Goal: Task Accomplishment & Management: Use online tool/utility

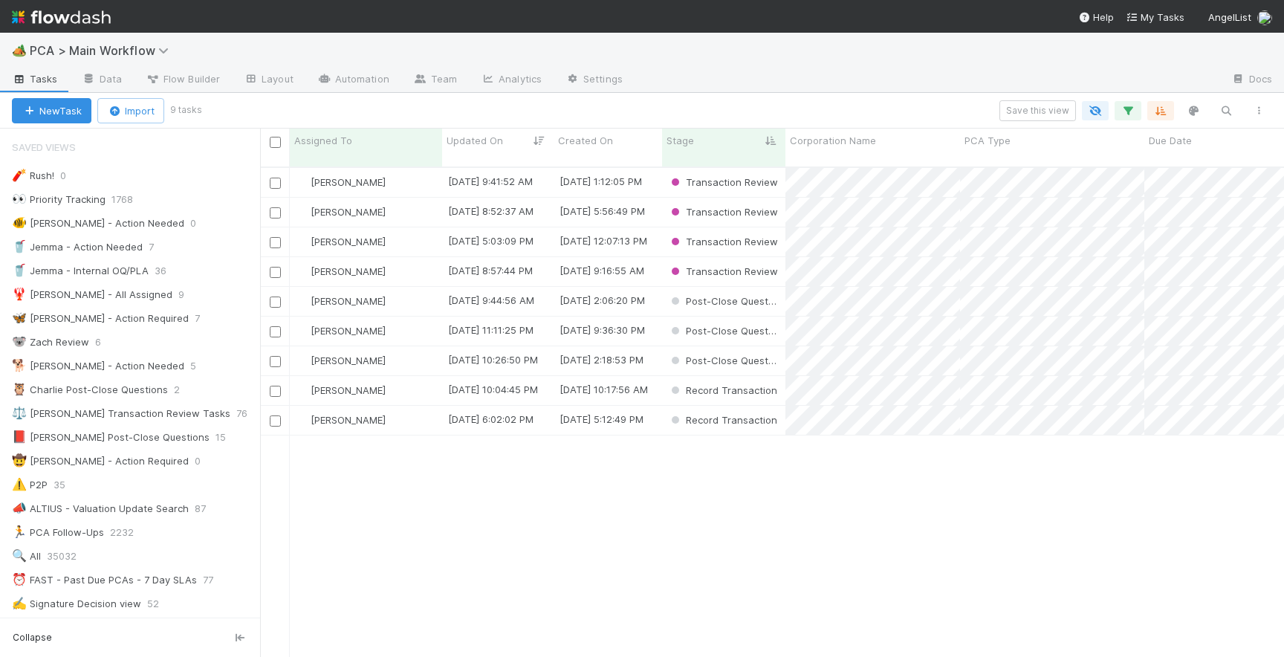
scroll to position [502, 1024]
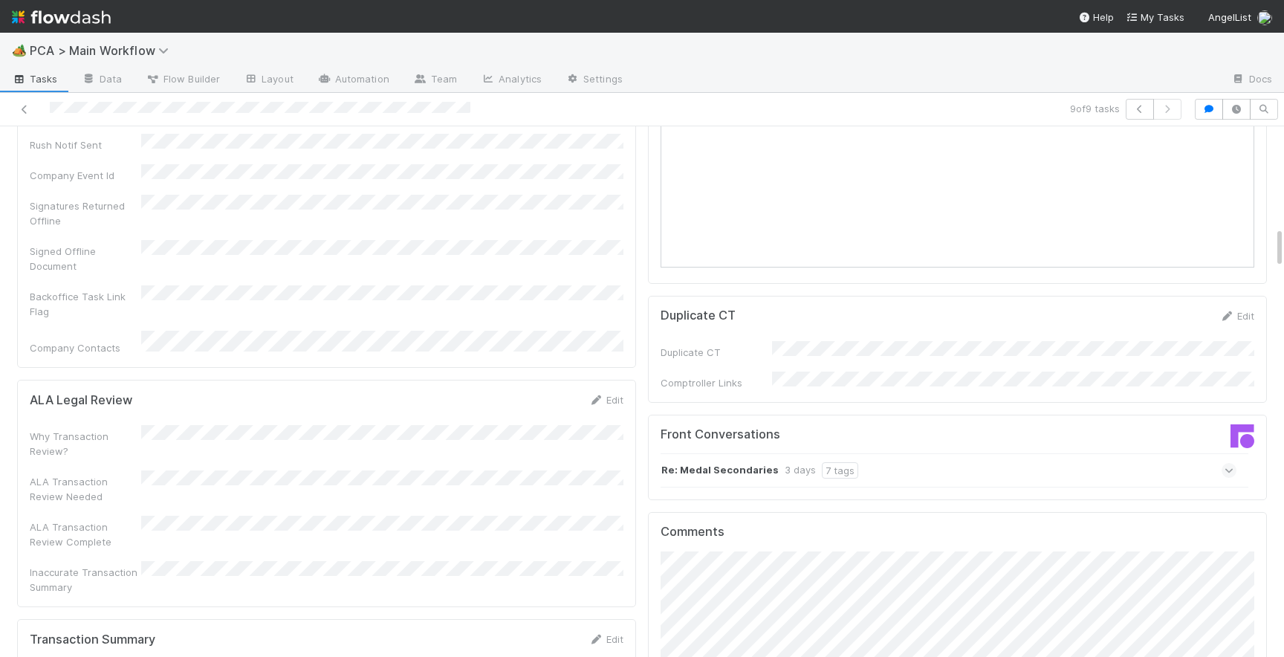
scroll to position [1498, 0]
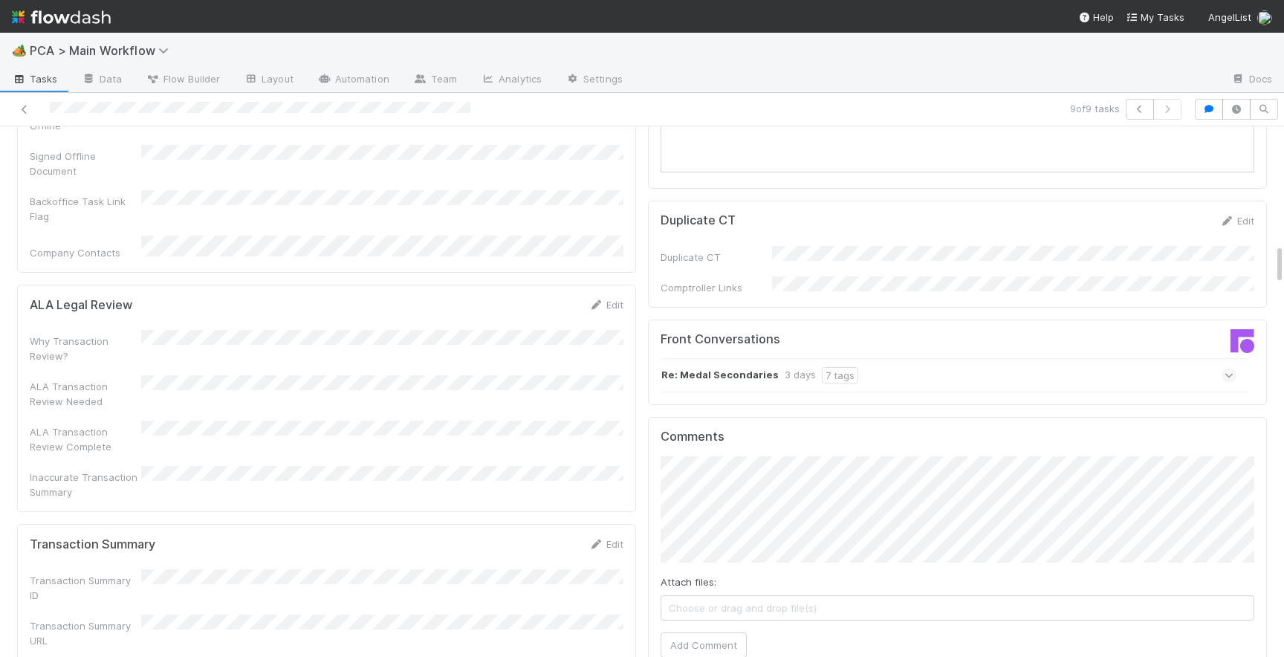
click at [1234, 368] on span at bounding box center [1229, 375] width 15 height 15
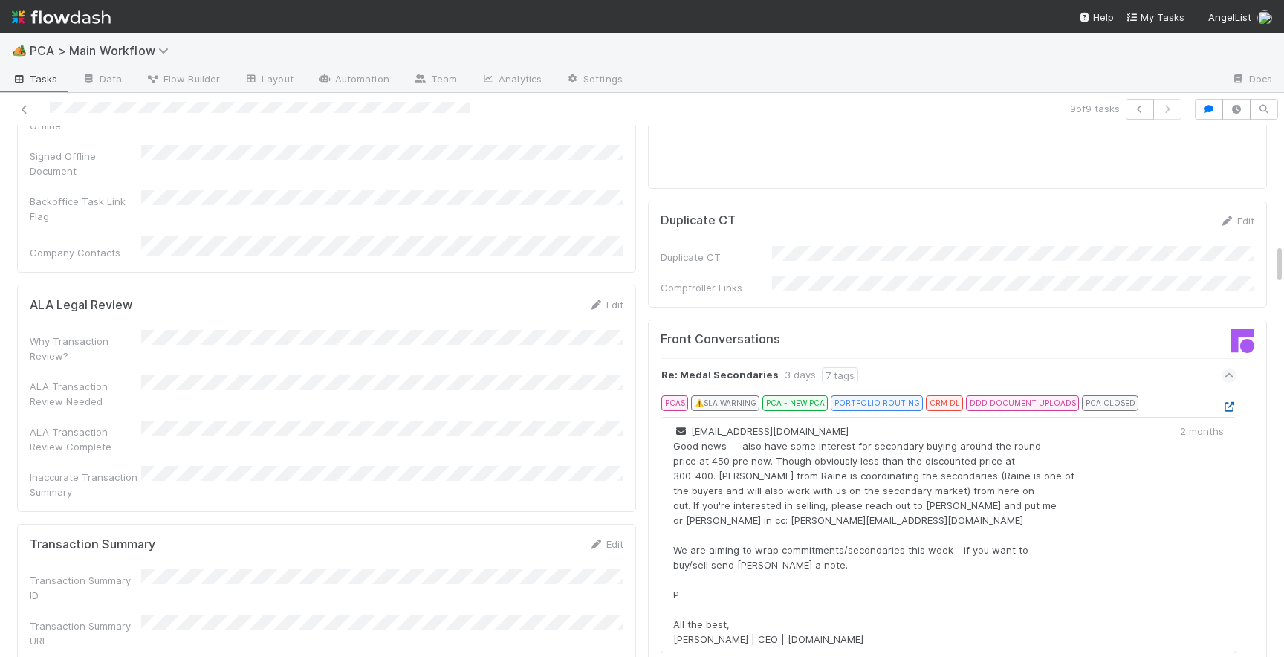
click at [1234, 402] on icon at bounding box center [1229, 407] width 15 height 10
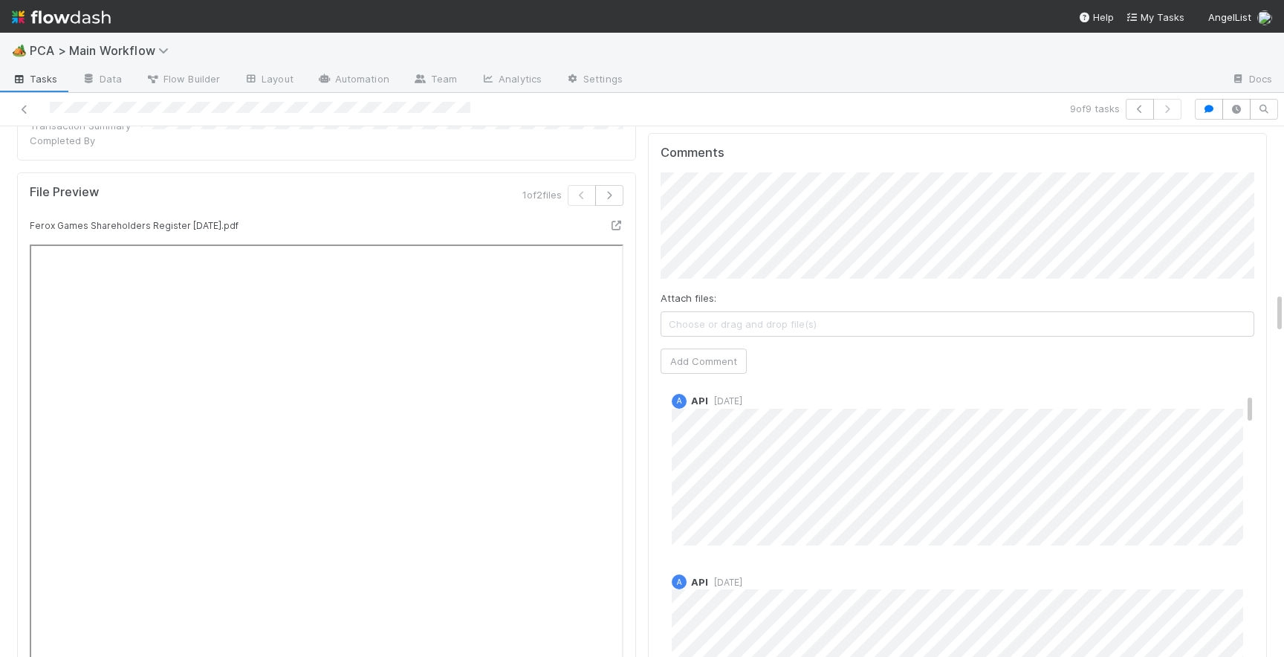
scroll to position [0, 0]
click at [809, 405] on span "[DATE]" at bounding box center [791, 410] width 34 height 11
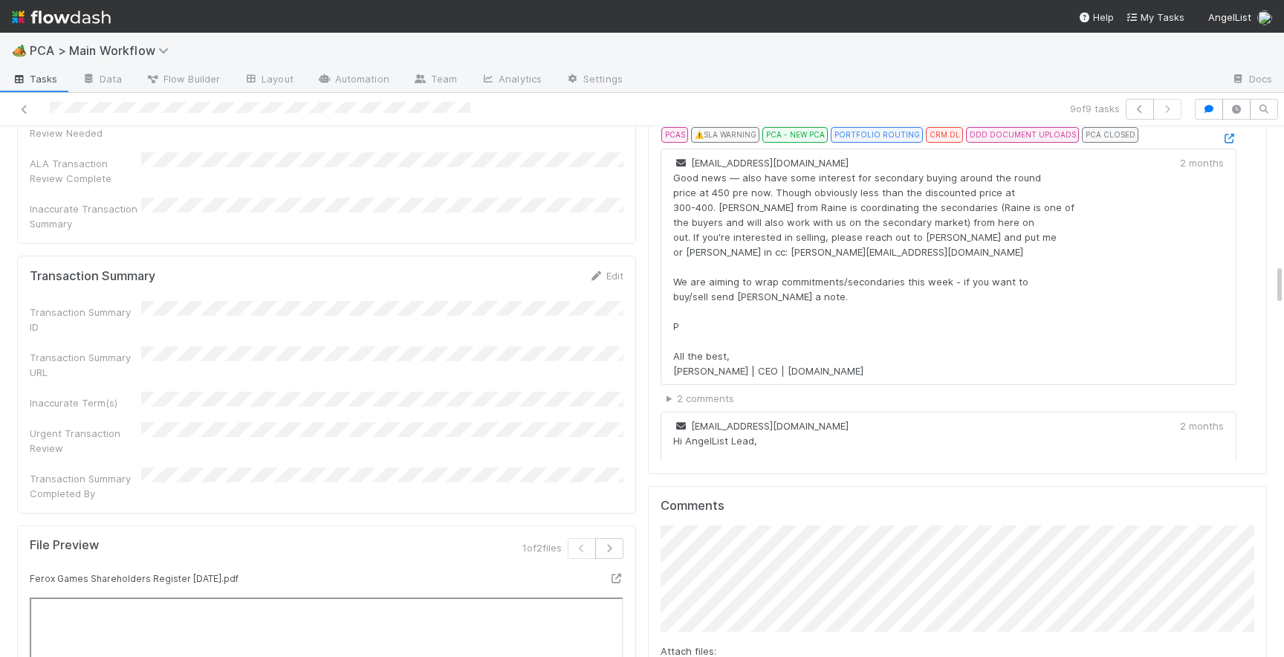
scroll to position [1742, 0]
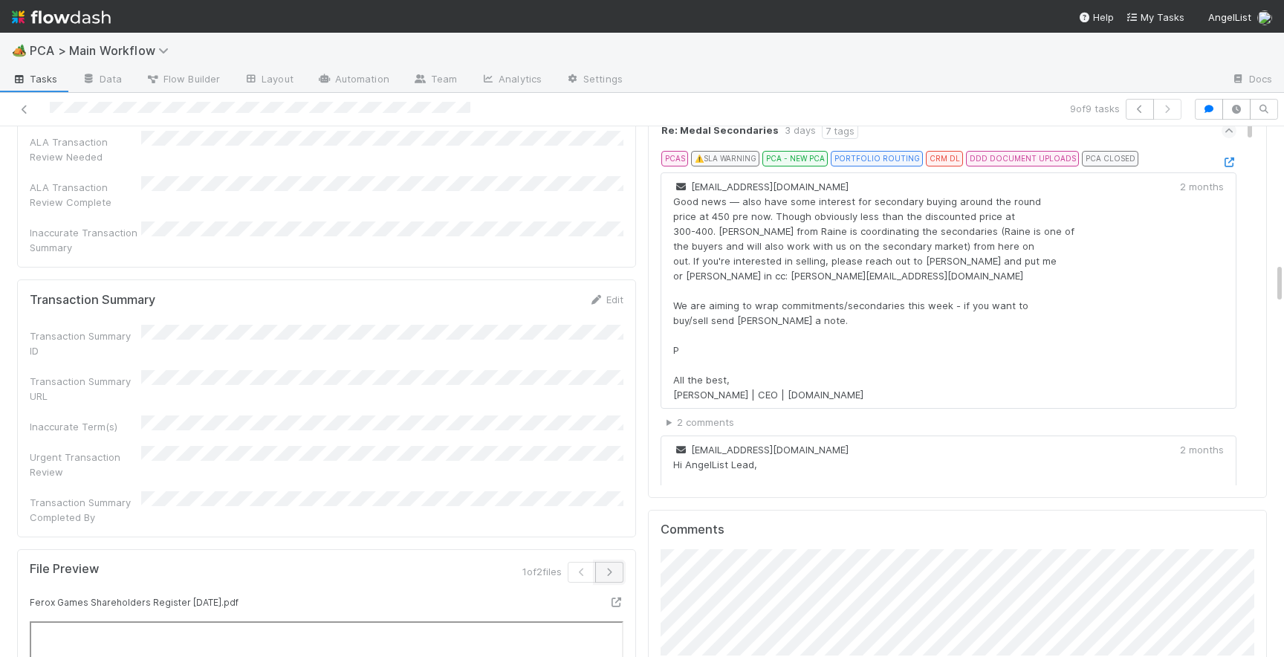
click at [609, 568] on icon "button" at bounding box center [609, 572] width 15 height 9
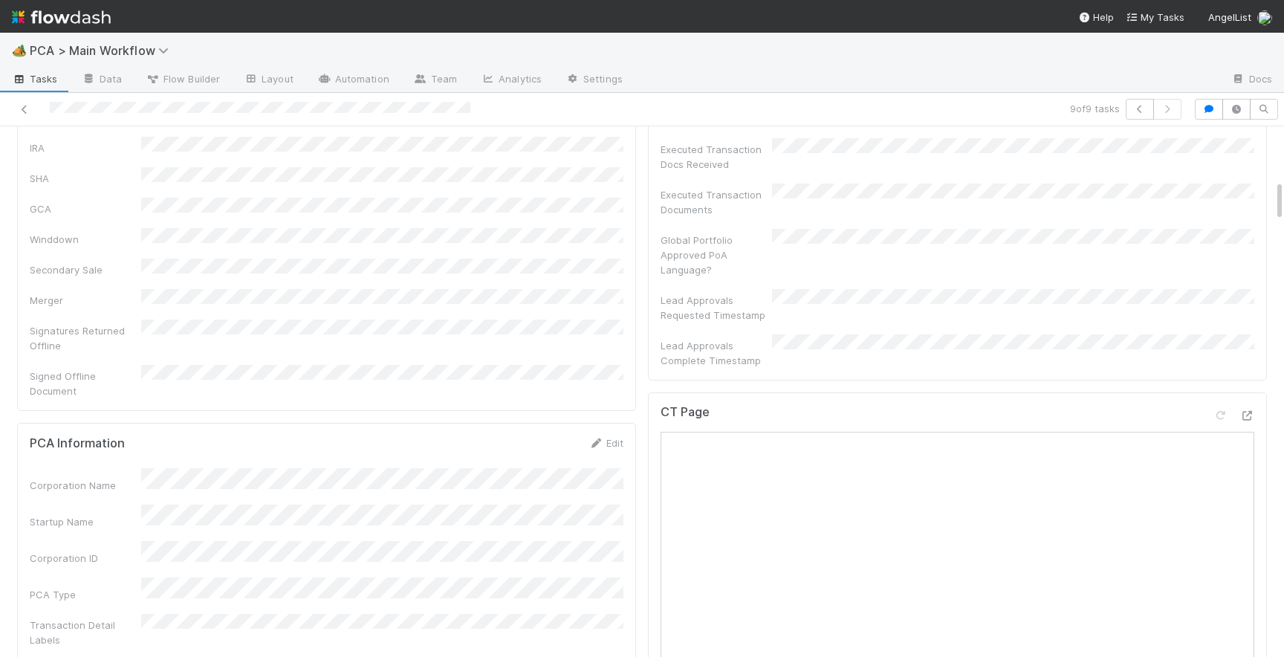
scroll to position [638, 0]
click at [1249, 417] on icon at bounding box center [1247, 422] width 15 height 10
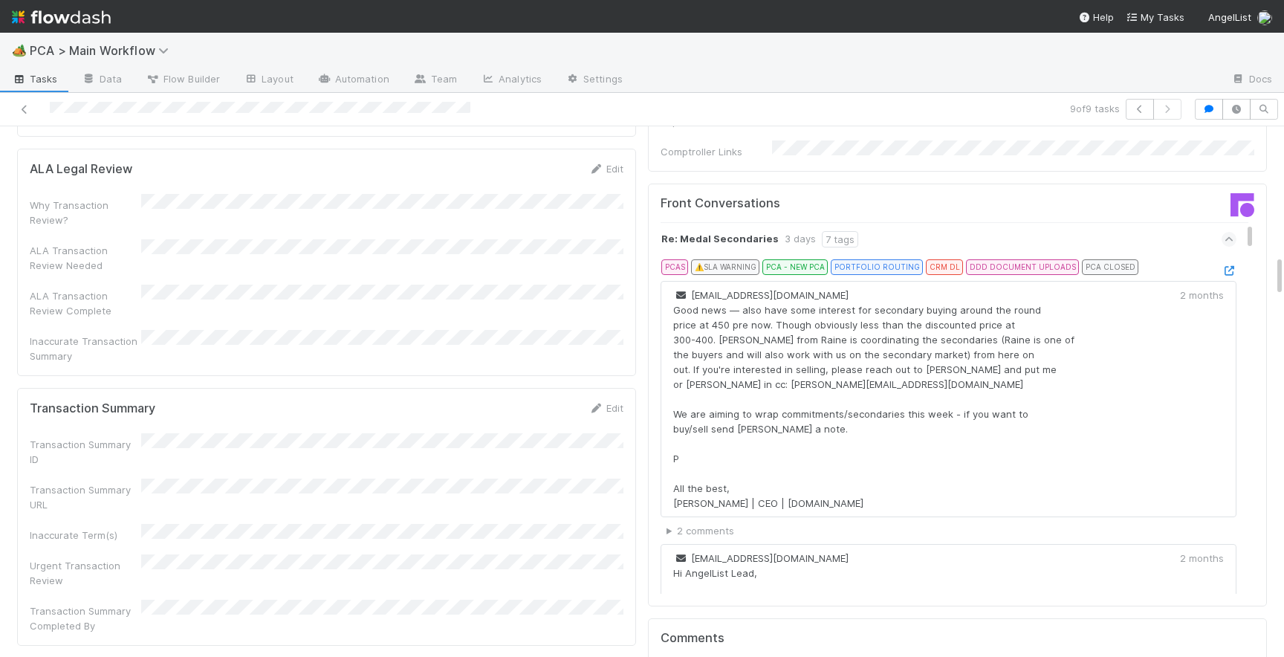
scroll to position [1626, 0]
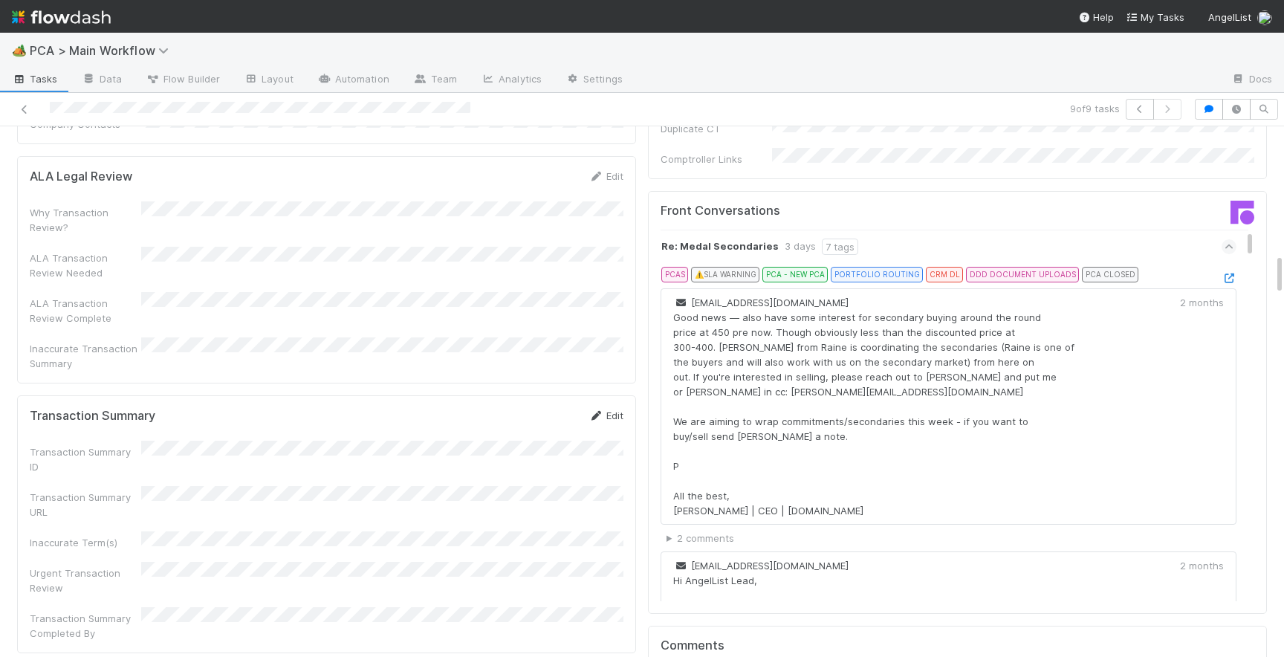
click at [615, 410] on link "Edit" at bounding box center [606, 416] width 35 height 12
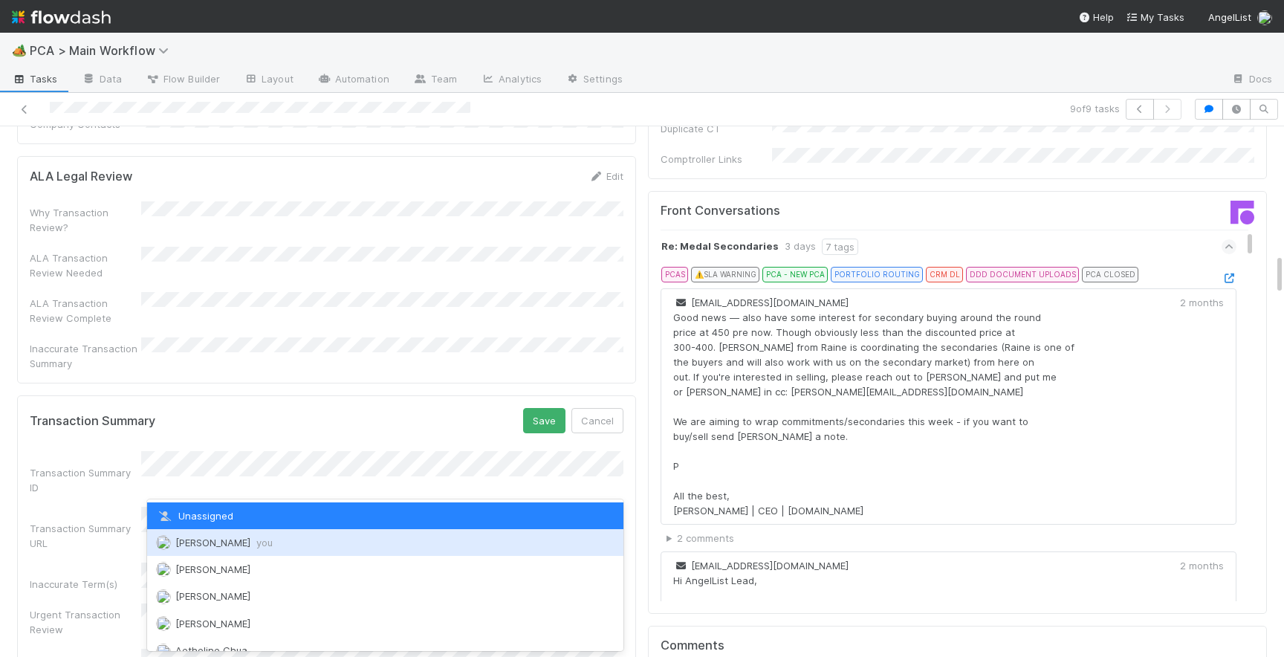
click at [213, 543] on span "[PERSON_NAME] you" at bounding box center [223, 543] width 97 height 12
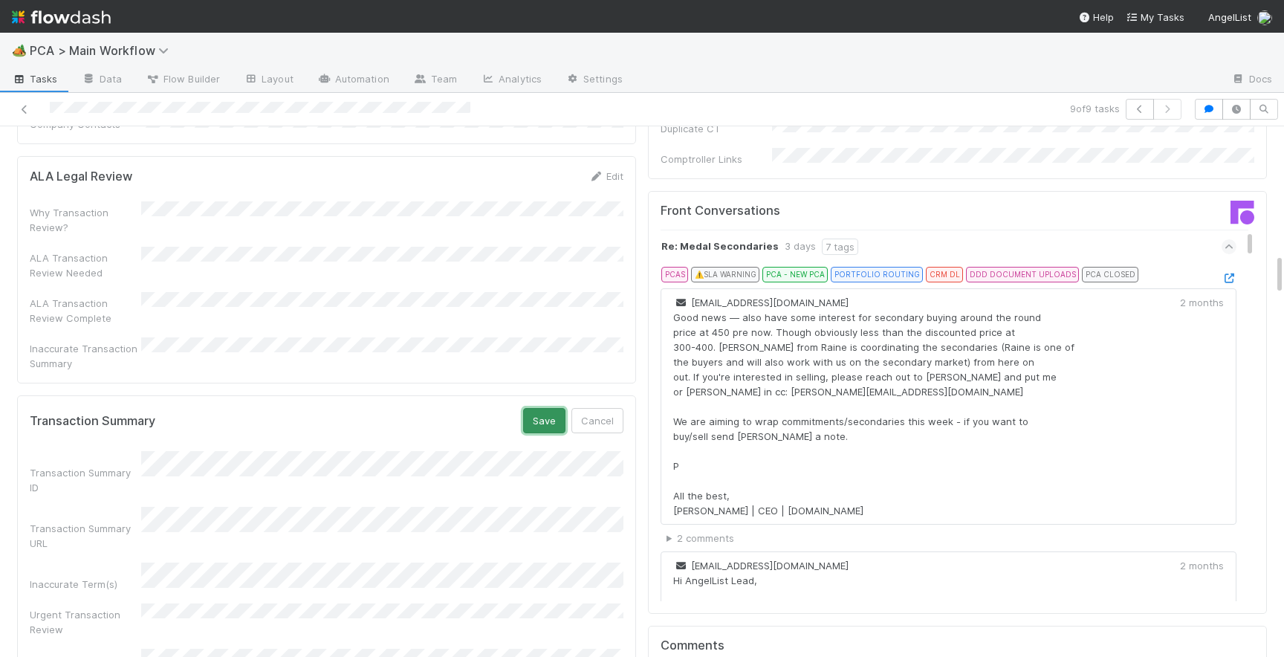
click at [536, 408] on button "Save" at bounding box center [544, 420] width 42 height 25
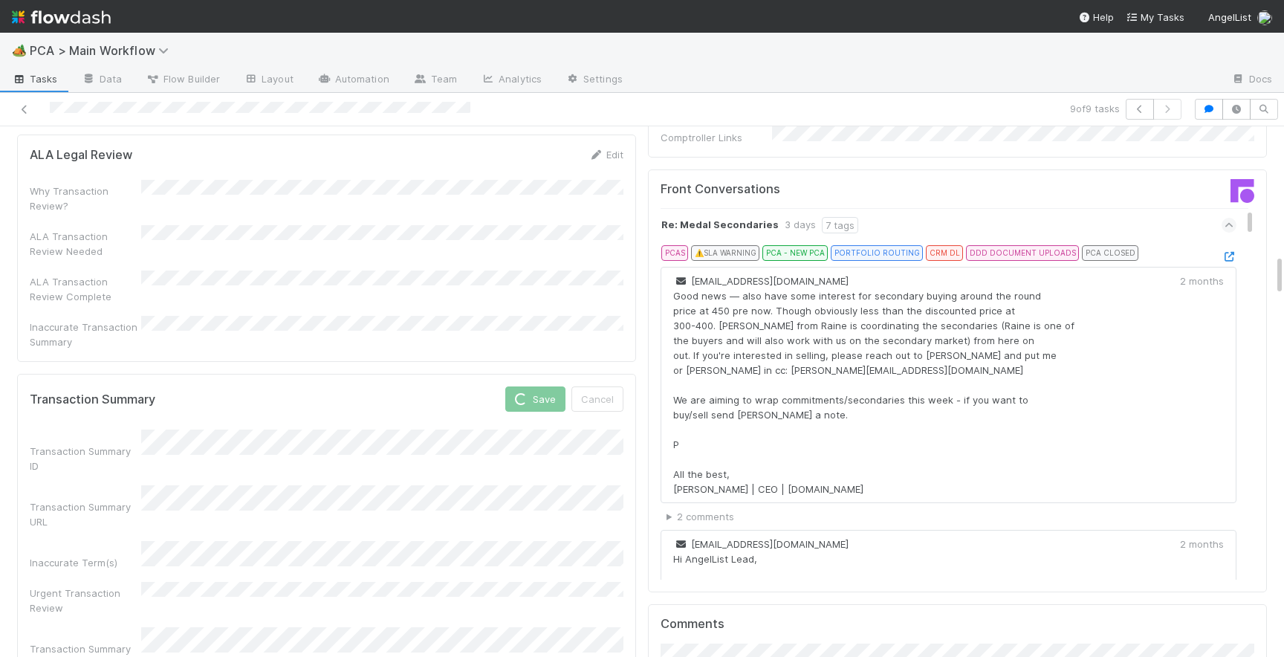
scroll to position [1638, 0]
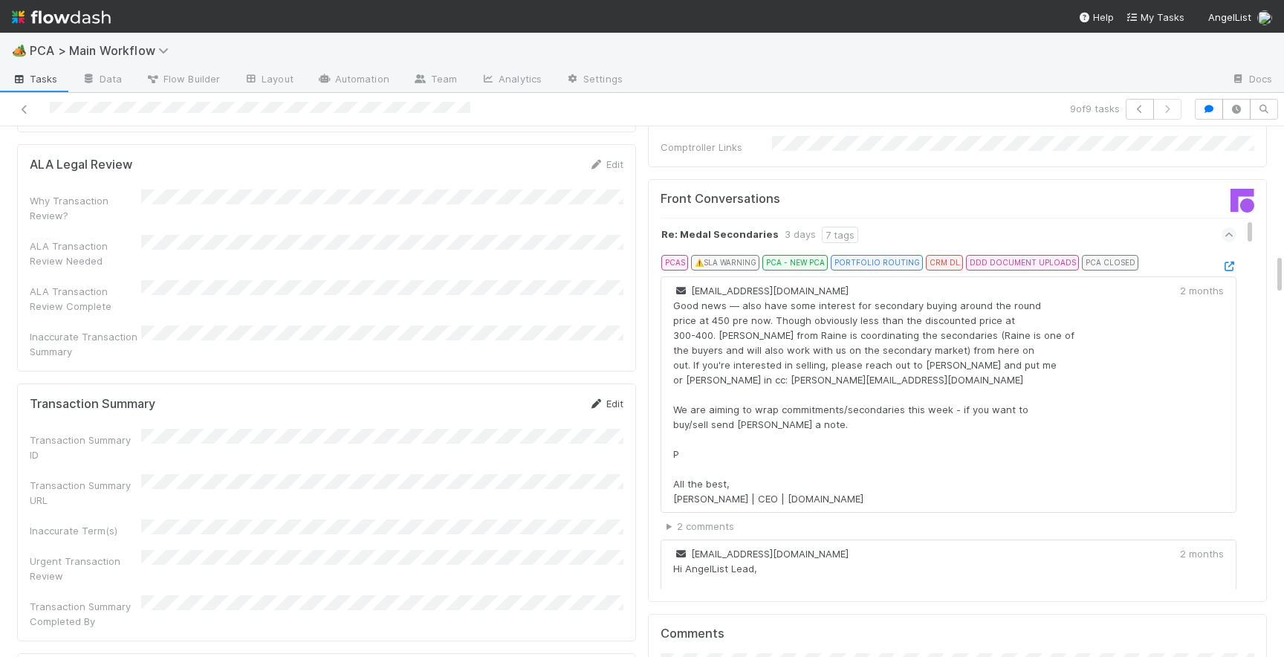
click at [602, 399] on icon at bounding box center [596, 404] width 15 height 10
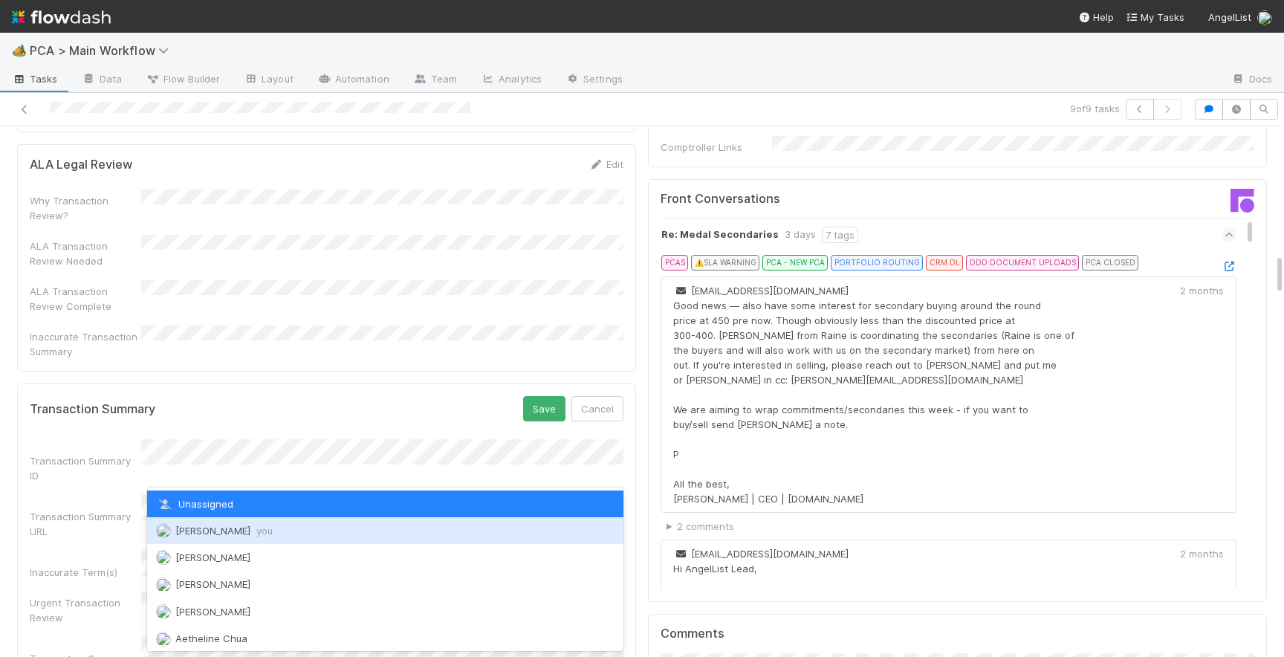
click at [252, 522] on div "[PERSON_NAME] you" at bounding box center [385, 530] width 476 height 27
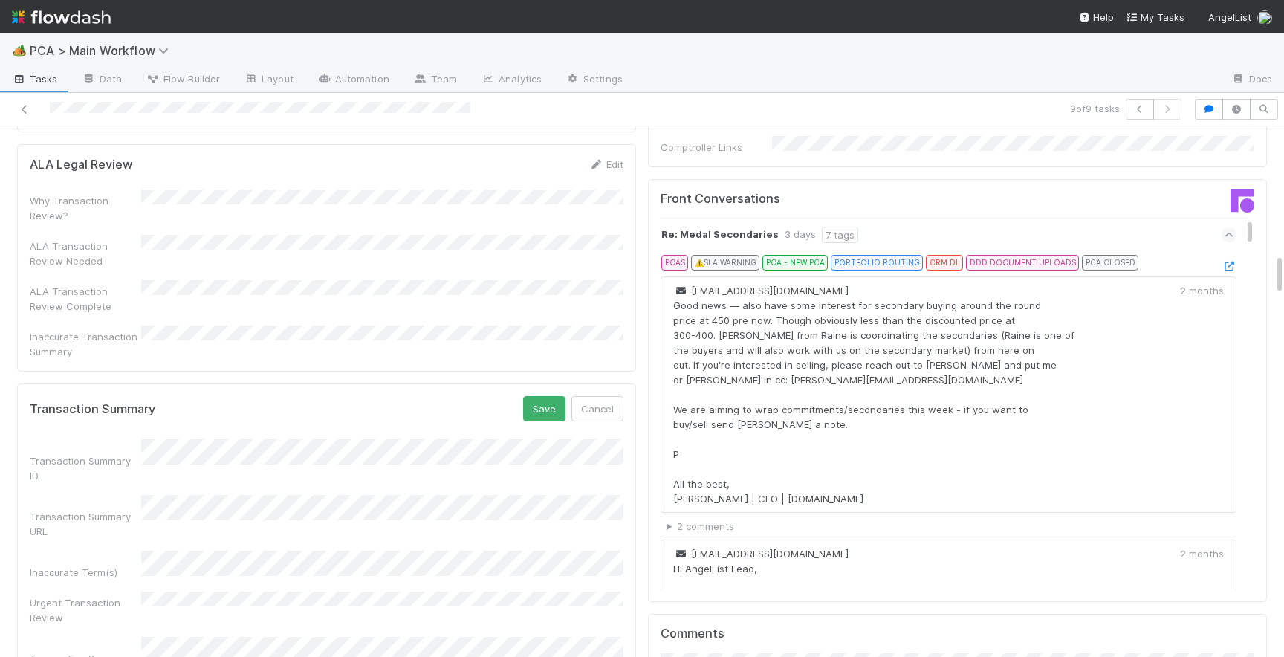
click at [542, 396] on form "Transaction Summary Save Cancel Transaction Summary ID Transaction Summary URL …" at bounding box center [327, 538] width 594 height 285
click at [543, 396] on button "Save" at bounding box center [544, 408] width 42 height 25
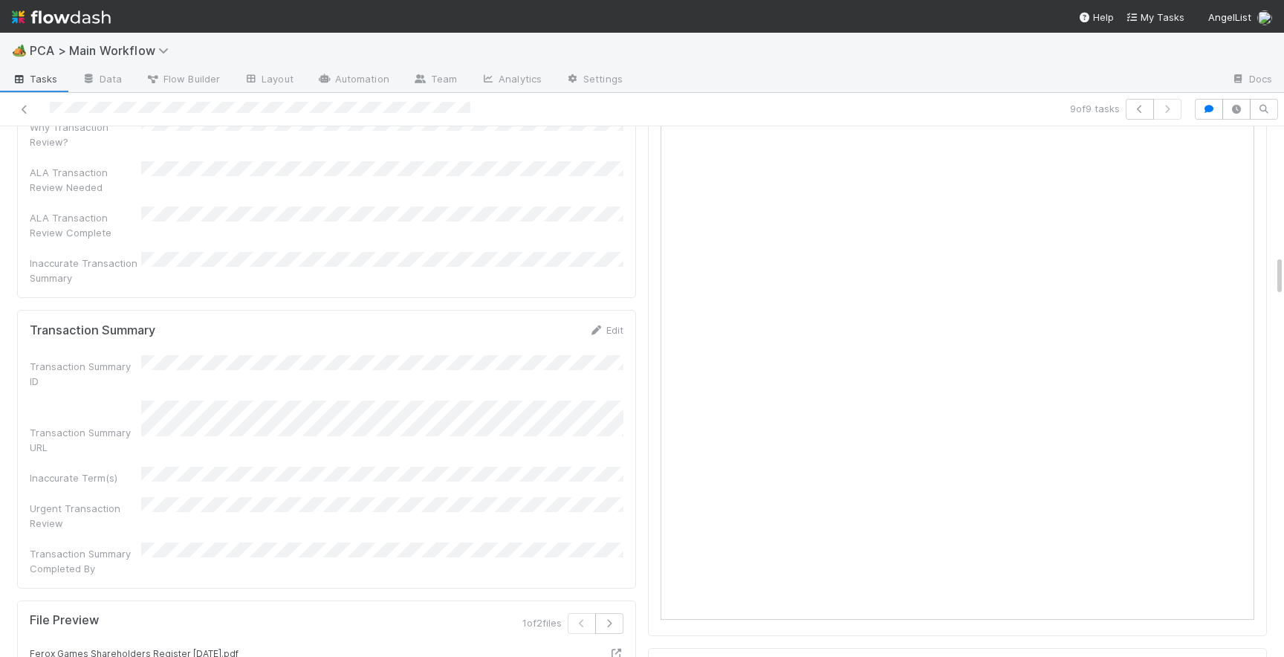
scroll to position [1720, 0]
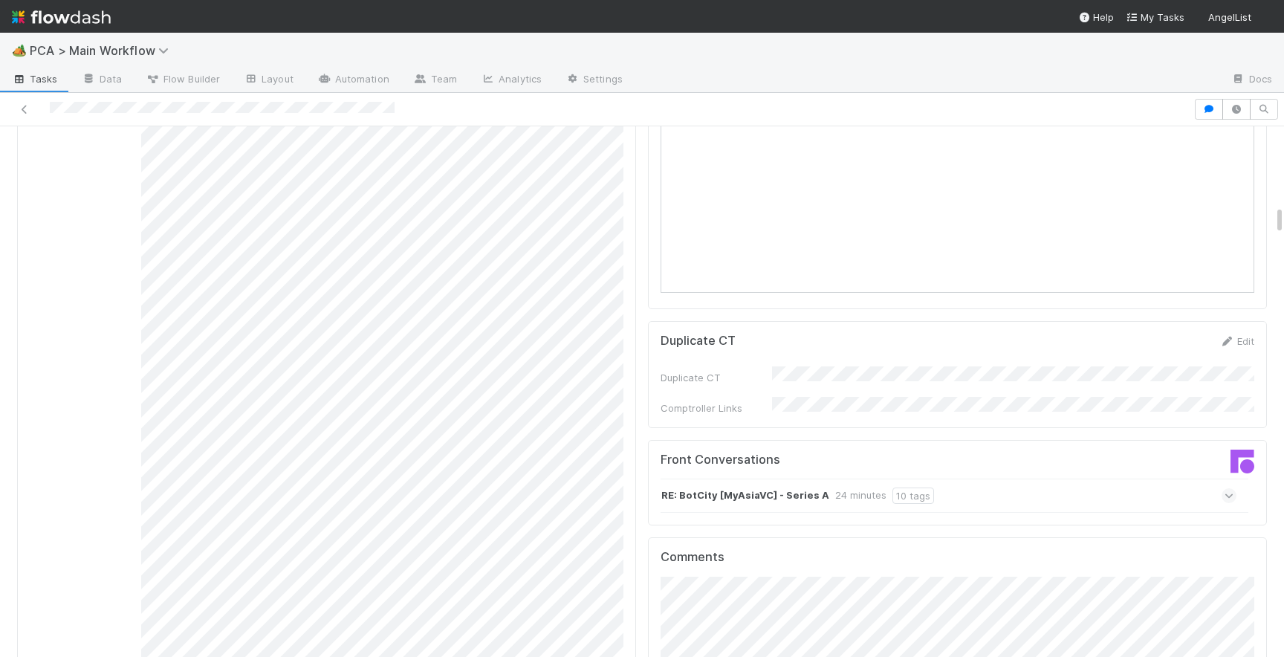
scroll to position [1386, 0]
click at [1228, 485] on icon at bounding box center [1230, 492] width 10 height 15
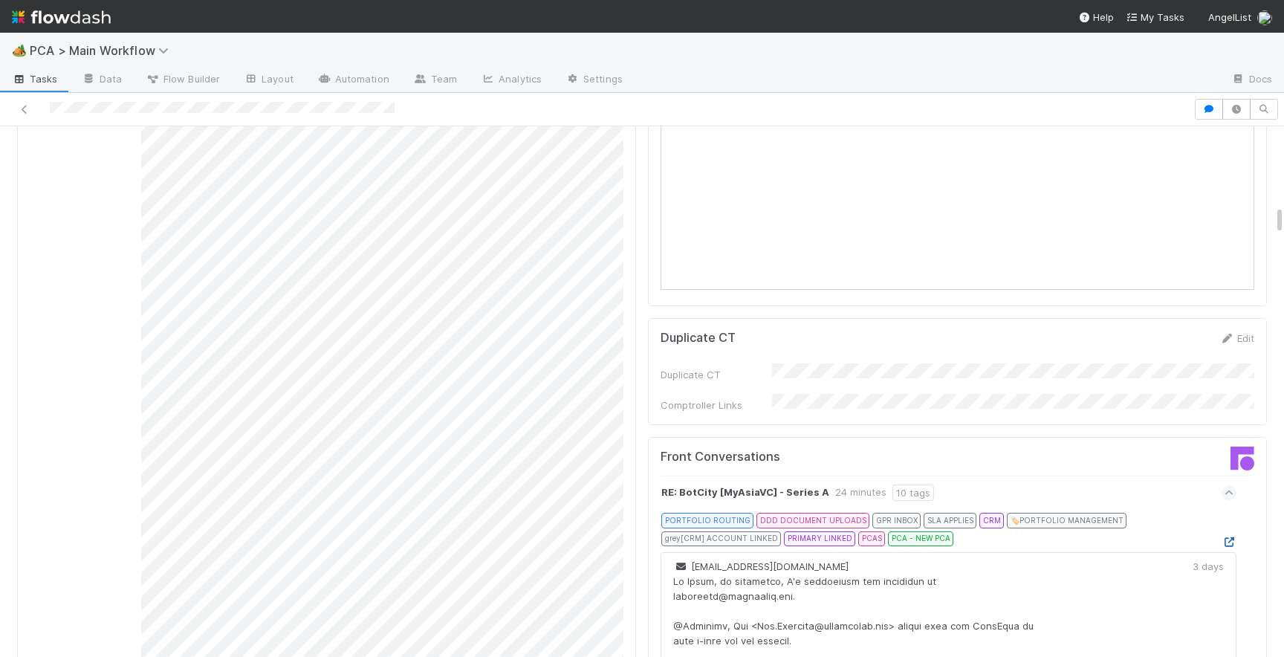
click at [1228, 537] on icon at bounding box center [1229, 542] width 15 height 10
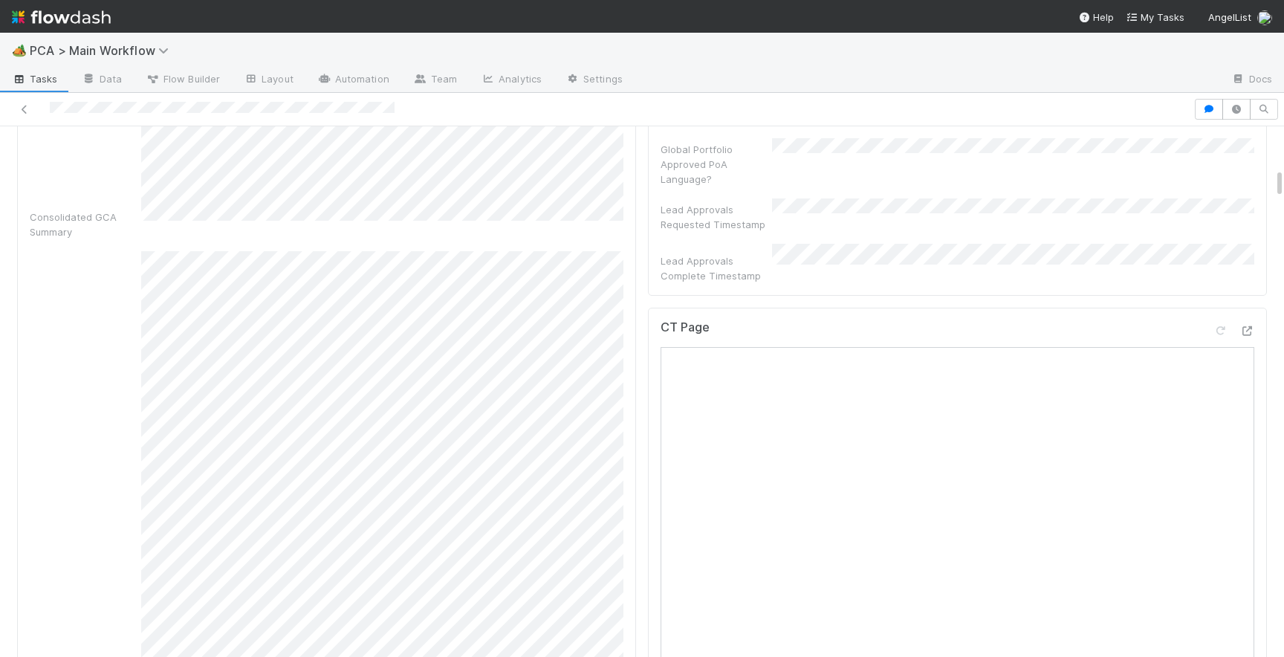
scroll to position [682, 0]
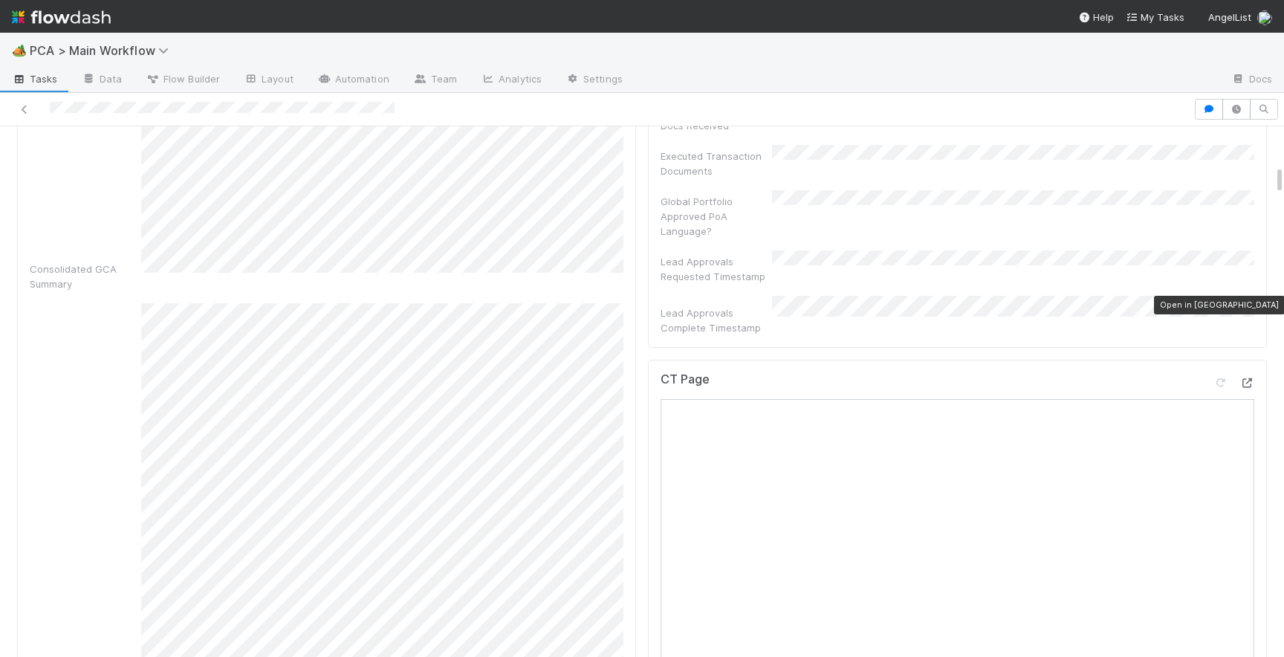
click at [1249, 378] on icon at bounding box center [1247, 383] width 15 height 10
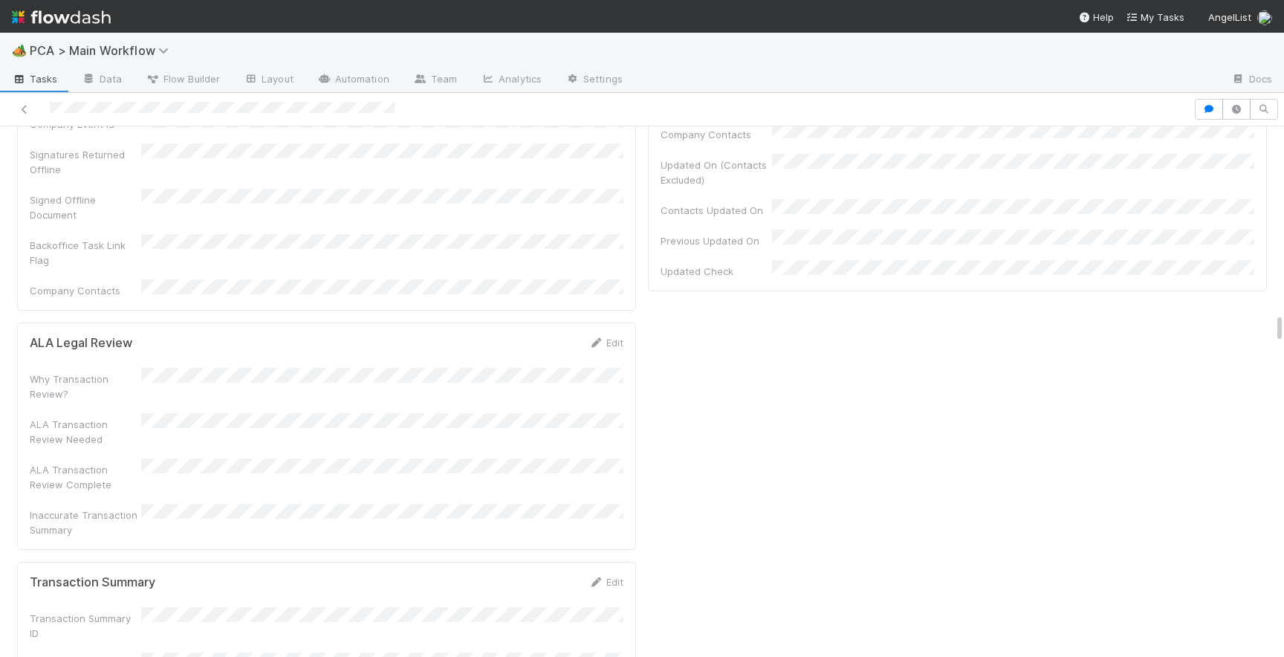
scroll to position [3309, 0]
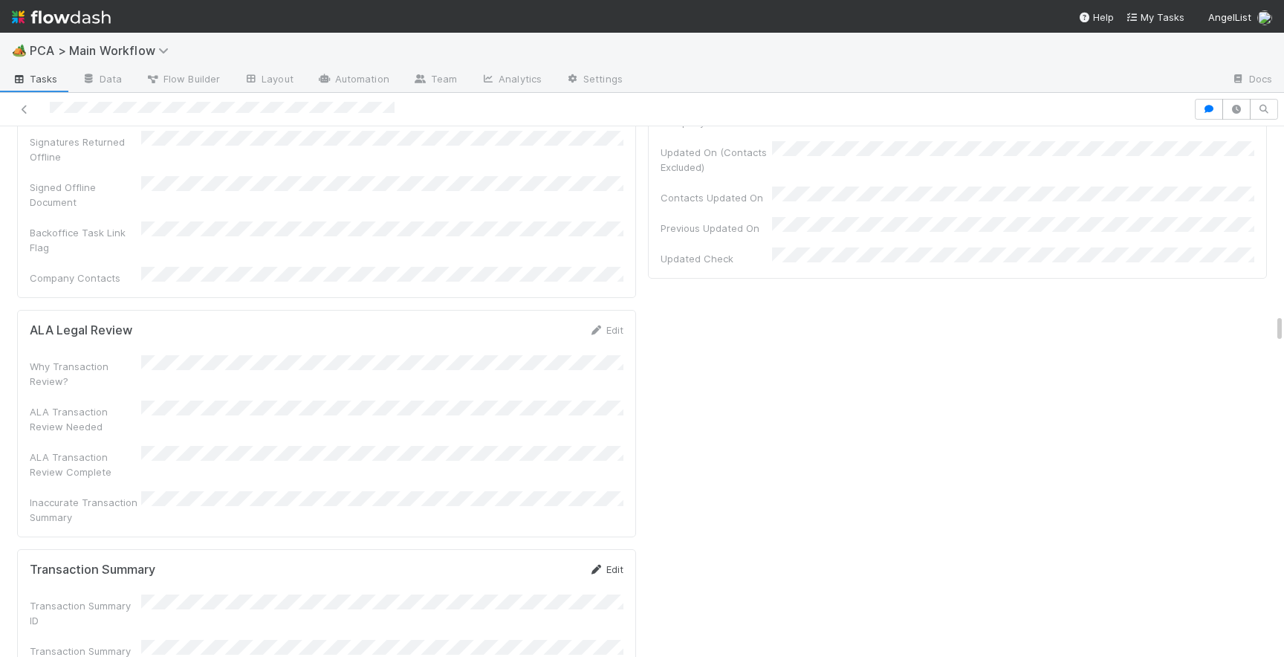
click at [615, 563] on link "Edit" at bounding box center [606, 569] width 35 height 12
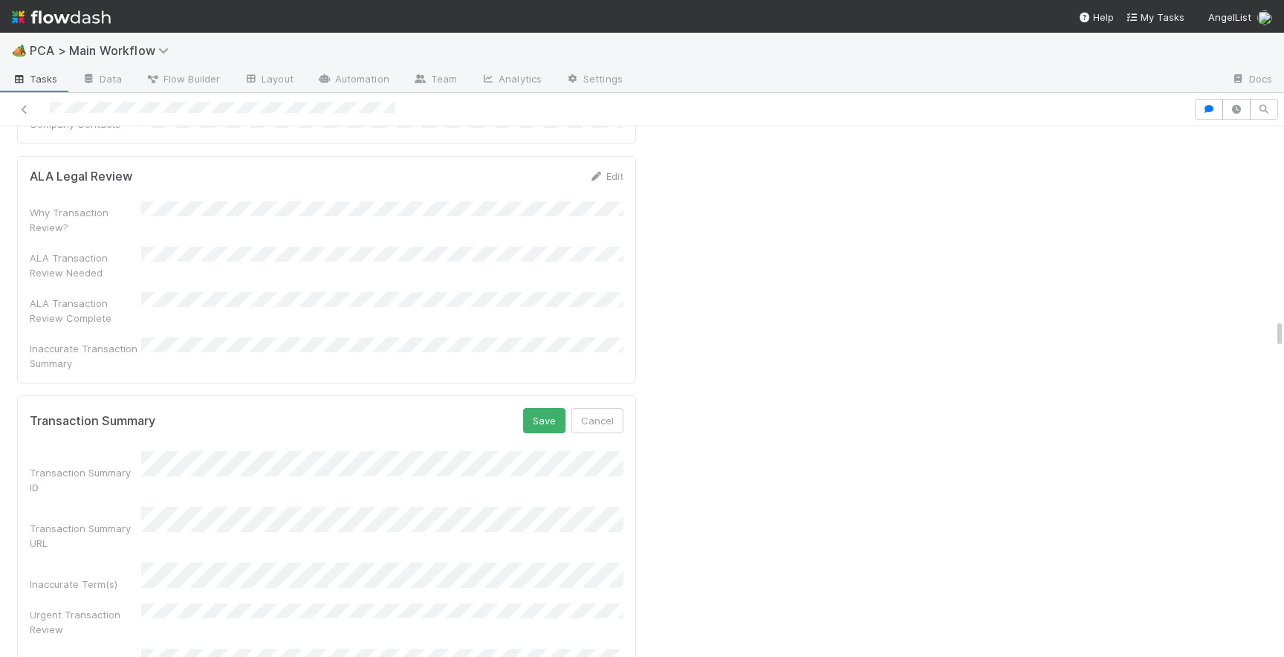
scroll to position [3483, 0]
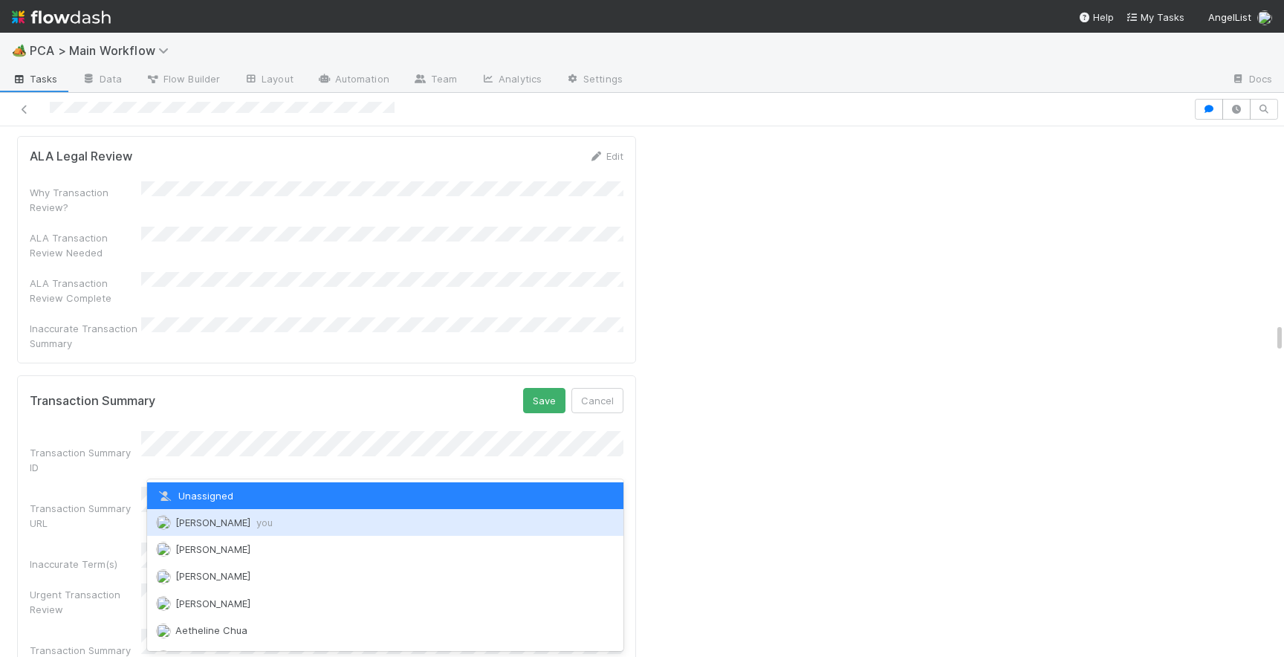
click at [242, 529] on div "[PERSON_NAME] you" at bounding box center [385, 522] width 476 height 27
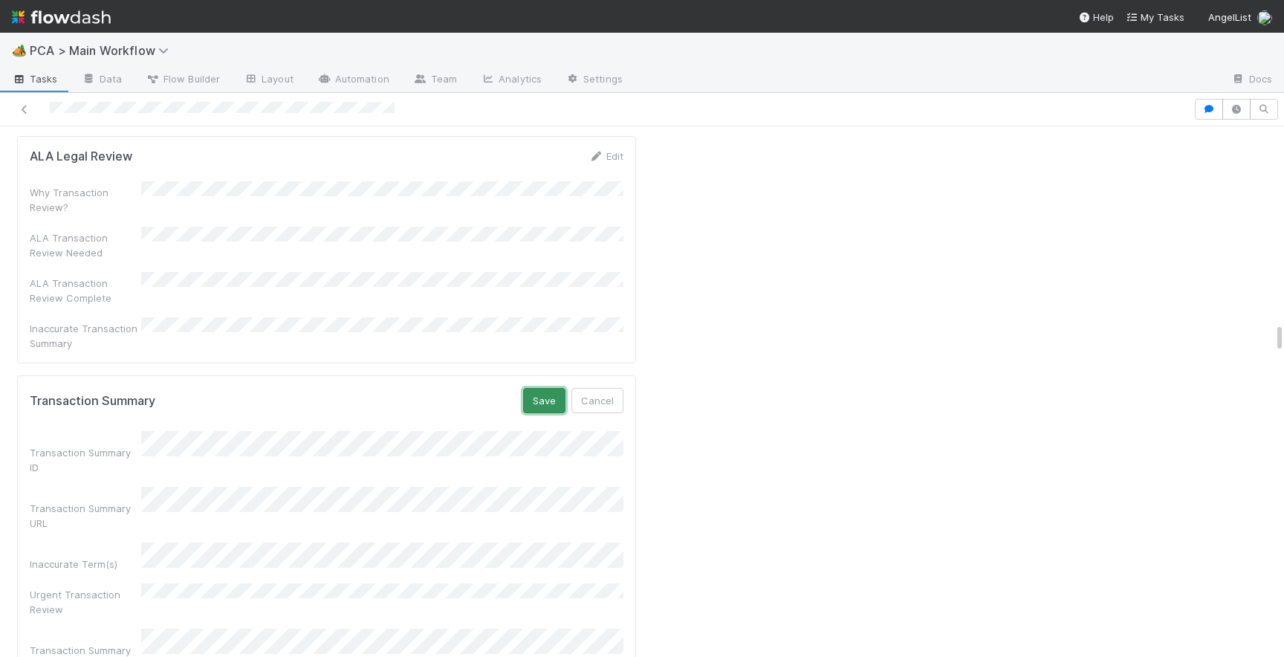
click at [543, 388] on button "Save" at bounding box center [544, 400] width 42 height 25
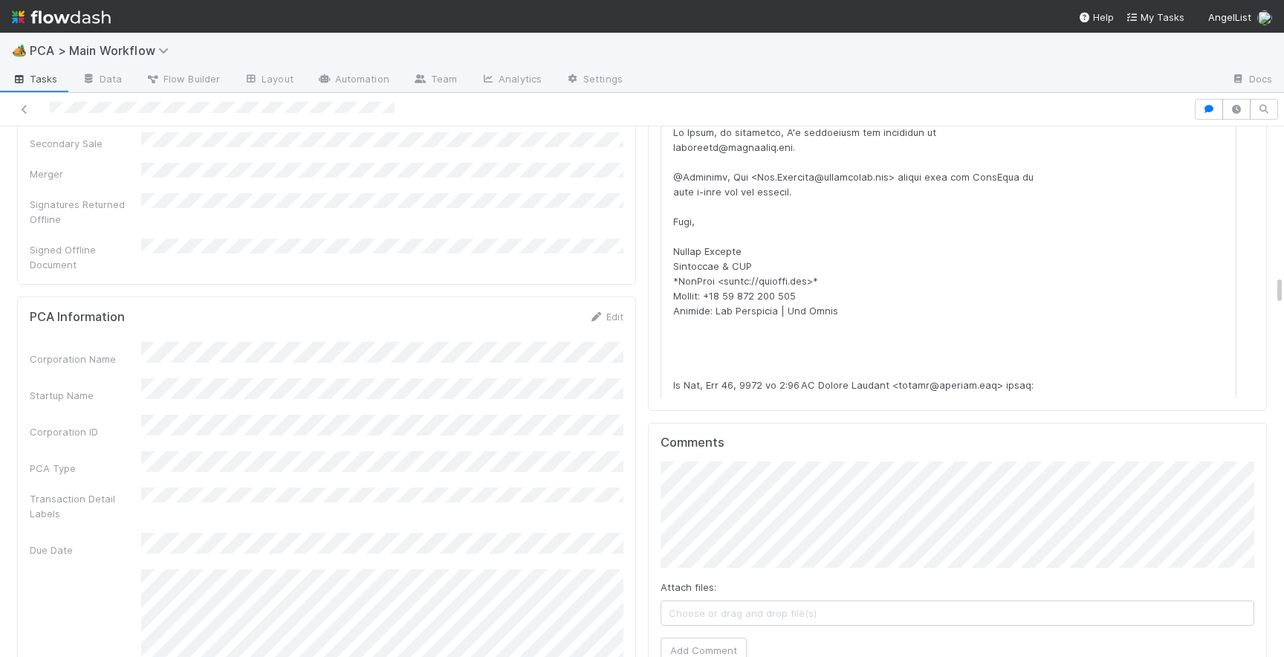
scroll to position [2681, 0]
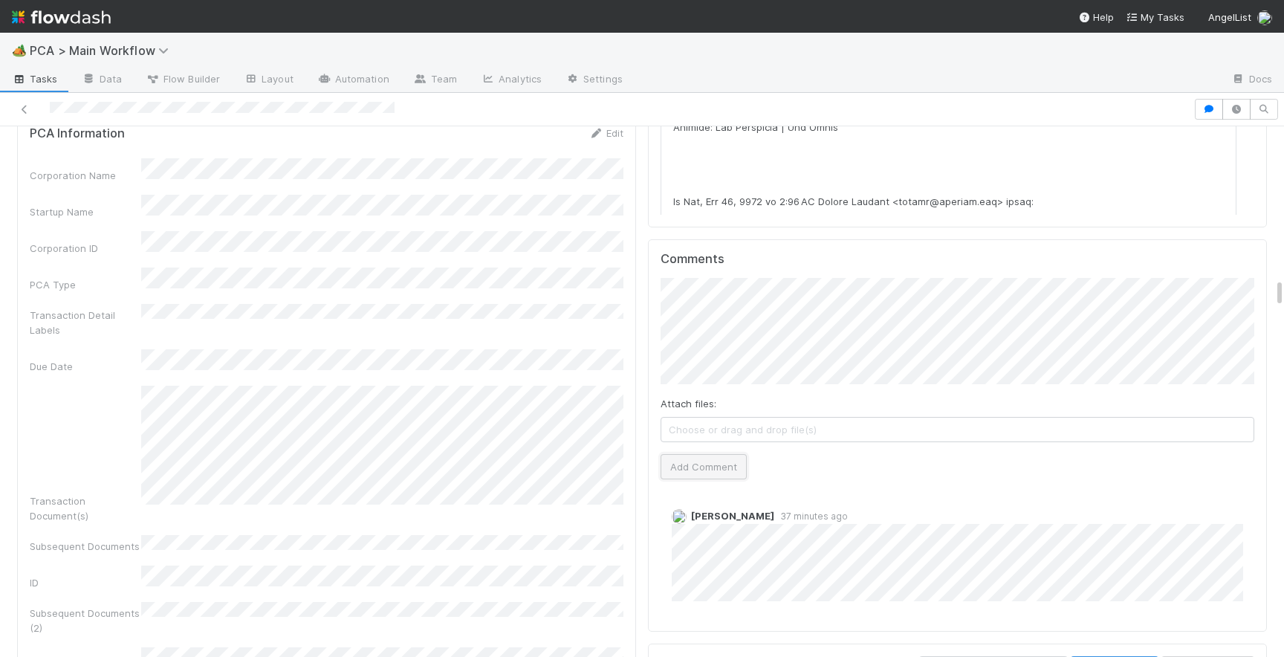
click at [716, 454] on button "Add Comment" at bounding box center [704, 466] width 86 height 25
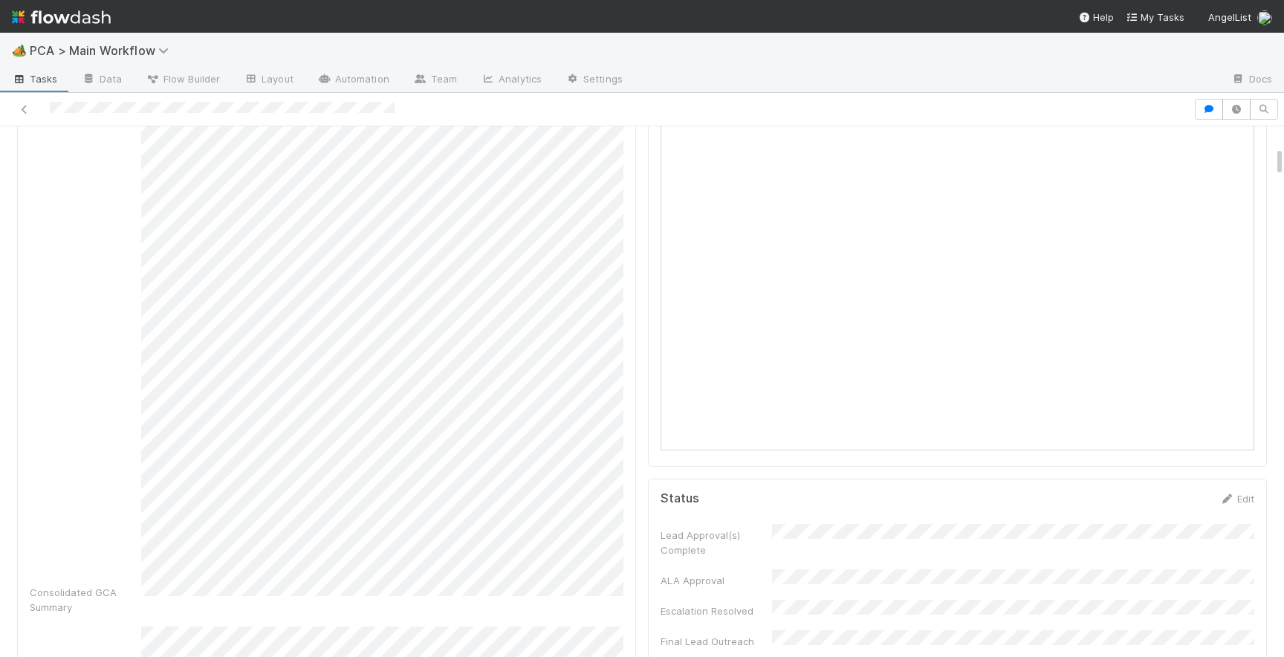
scroll to position [0, 0]
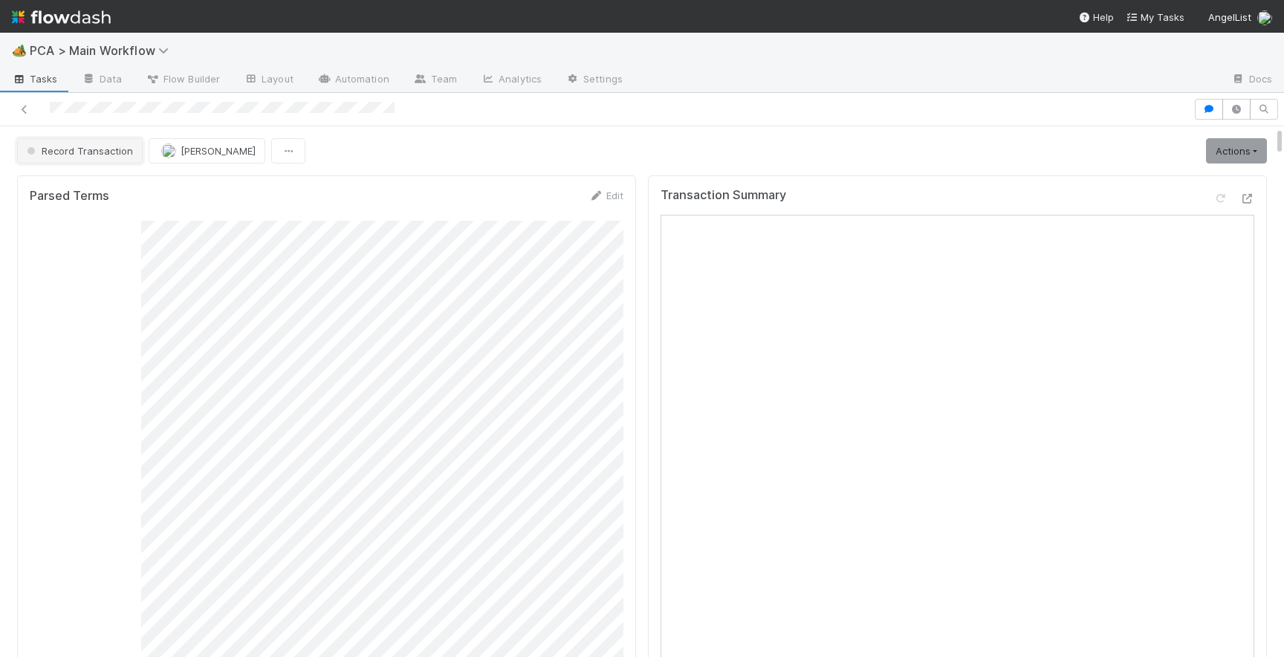
click at [71, 149] on span "Record Transaction" at bounding box center [78, 151] width 109 height 12
click at [72, 187] on div "RTBS" at bounding box center [117, 188] width 210 height 27
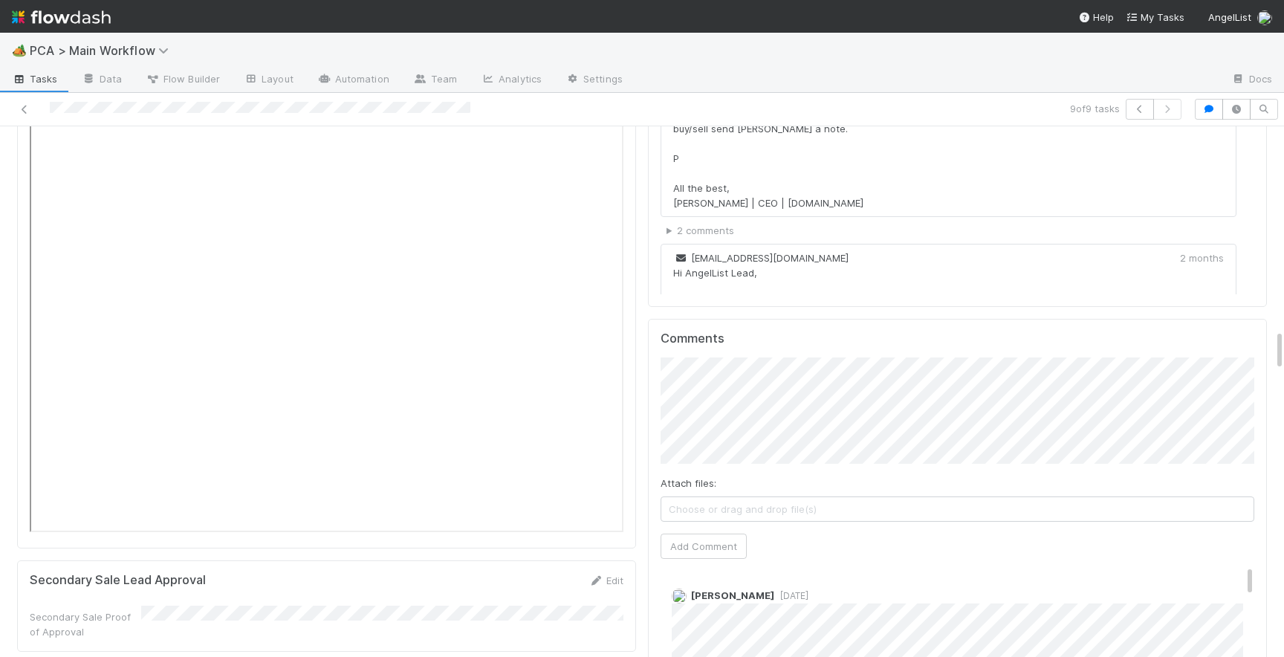
scroll to position [2597, 0]
click at [687, 531] on button "Add Comment" at bounding box center [704, 543] width 86 height 25
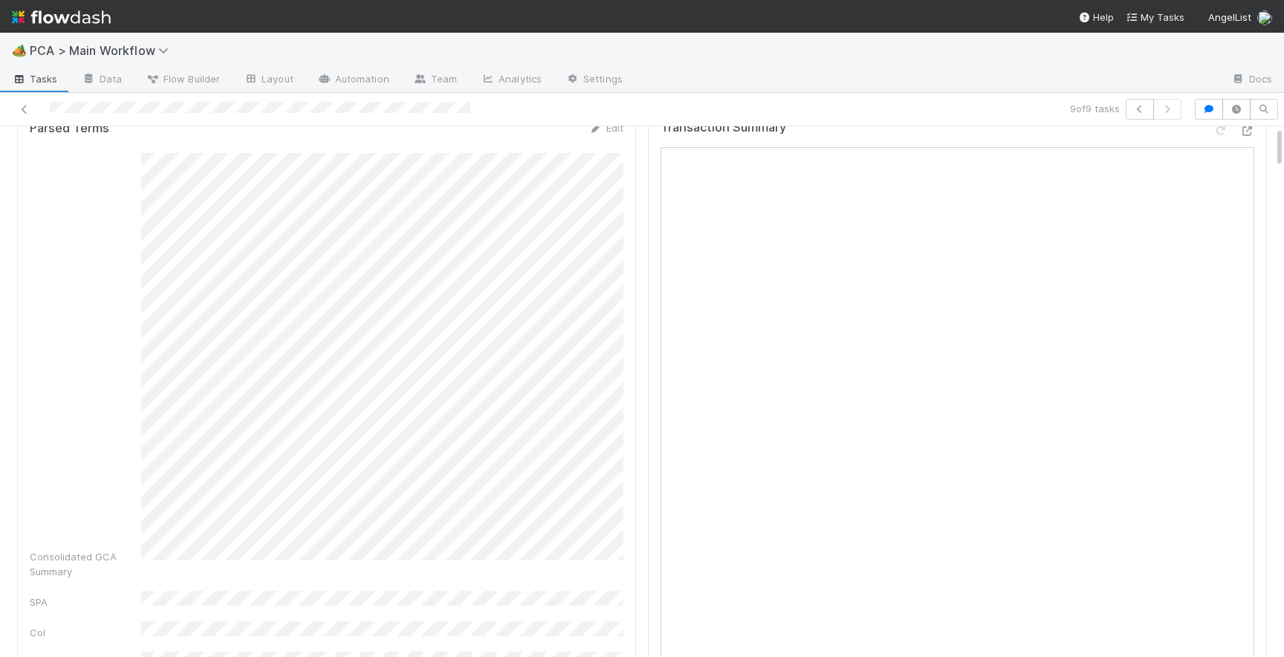
scroll to position [0, 0]
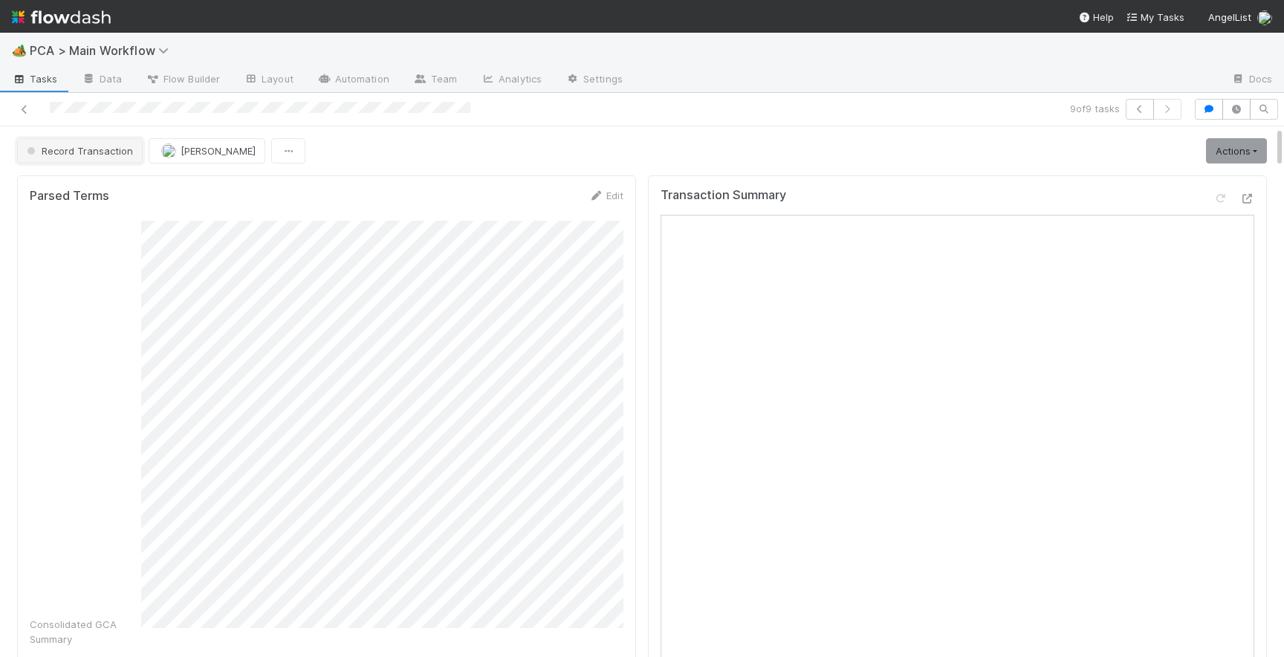
click at [94, 148] on span "Record Transaction" at bounding box center [78, 151] width 109 height 12
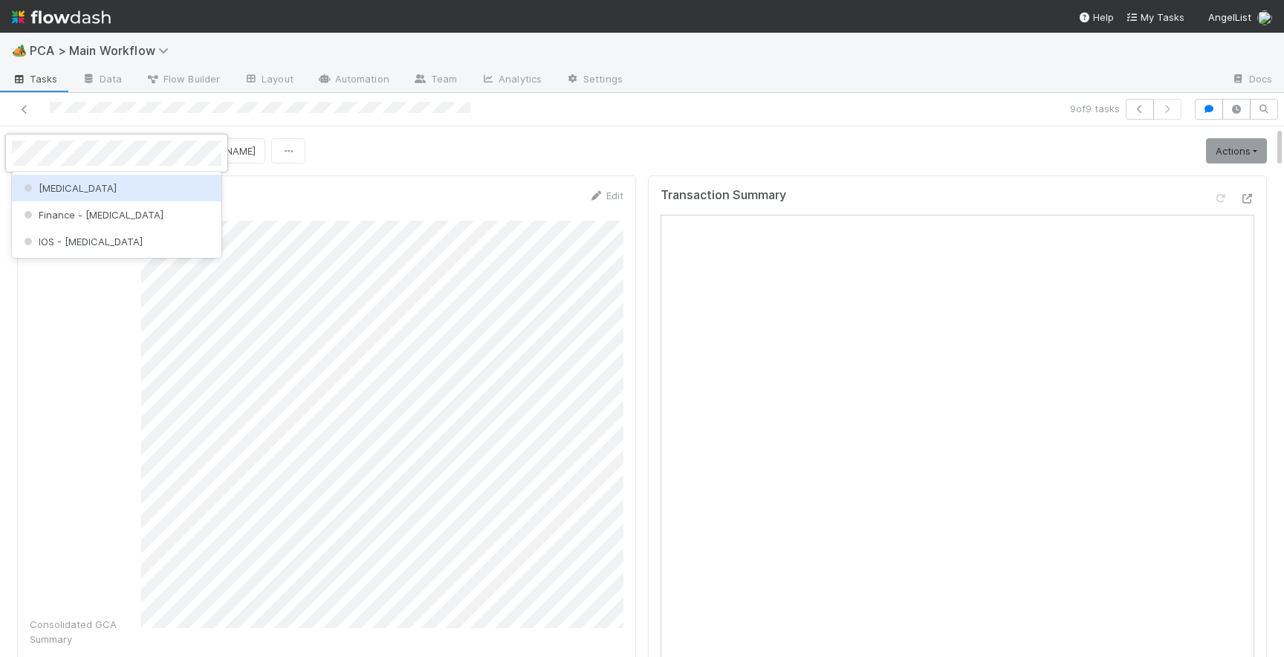
click at [94, 194] on div "[MEDICAL_DATA]" at bounding box center [117, 188] width 210 height 27
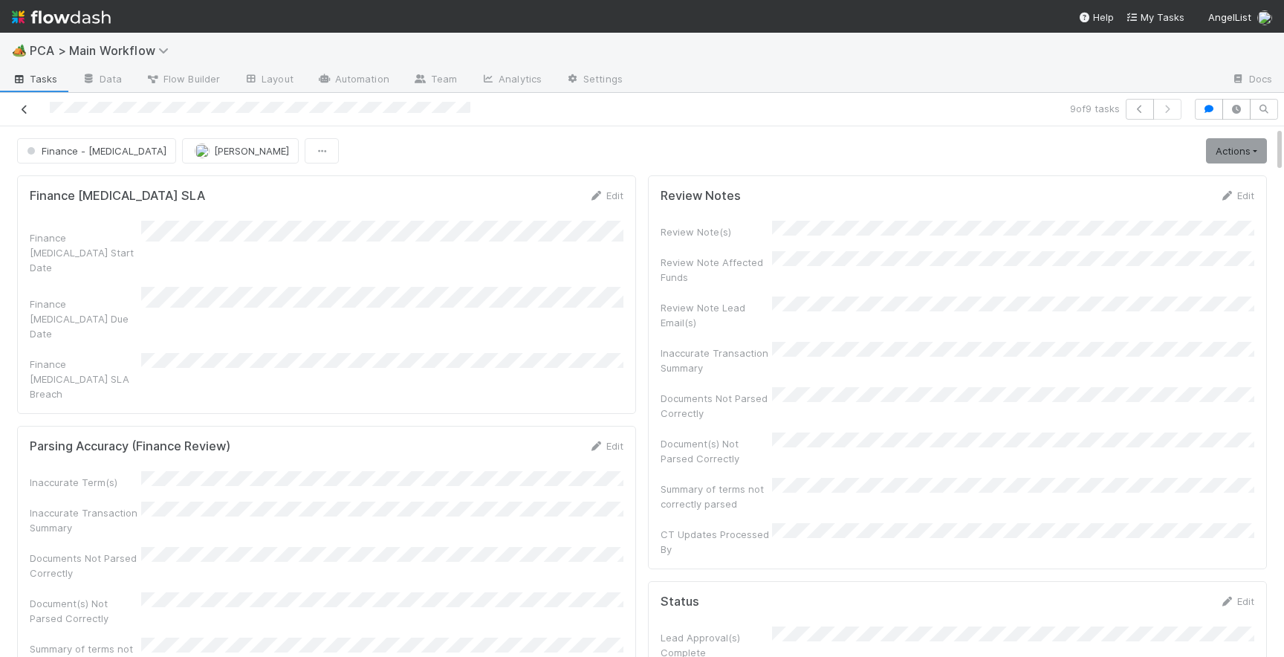
click at [22, 109] on icon at bounding box center [24, 110] width 15 height 10
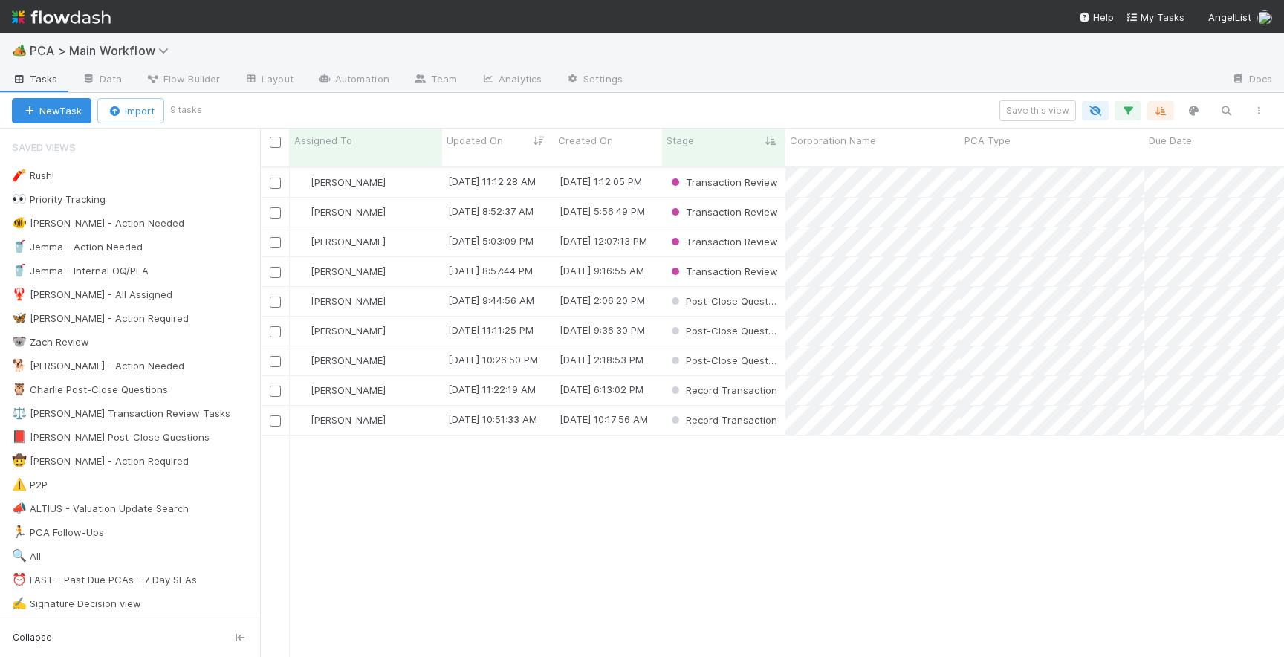
scroll to position [502, 1024]
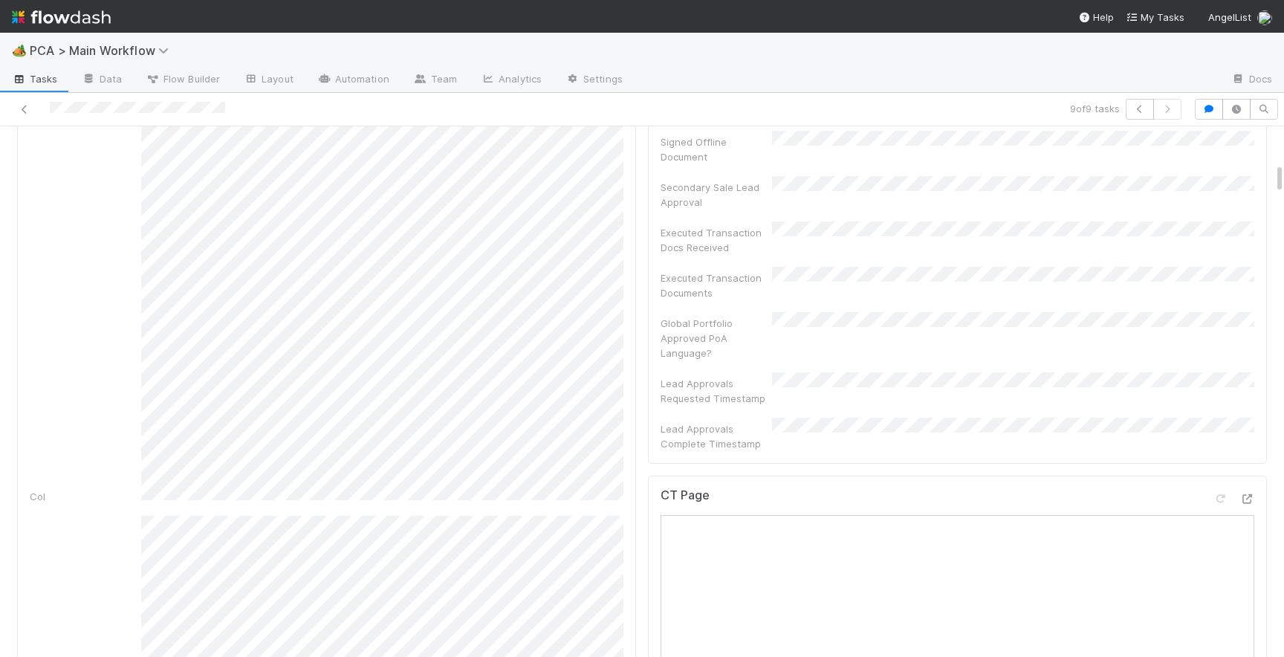
scroll to position [619, 0]
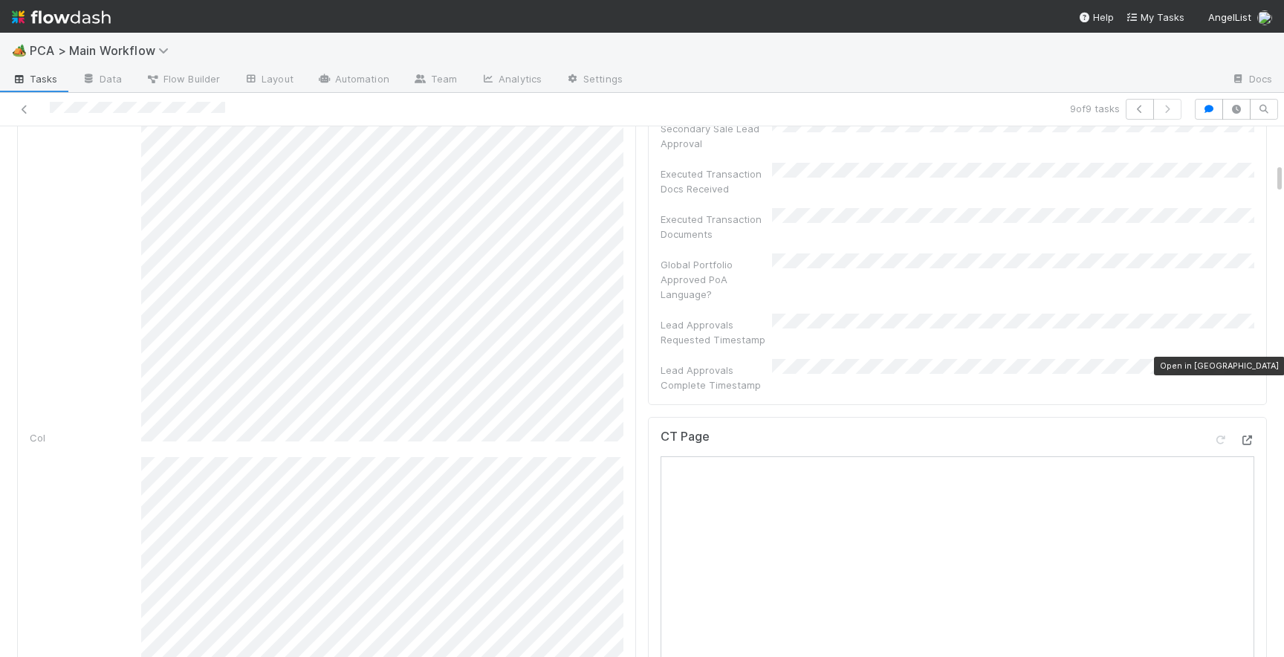
click at [1246, 436] on icon at bounding box center [1247, 441] width 15 height 10
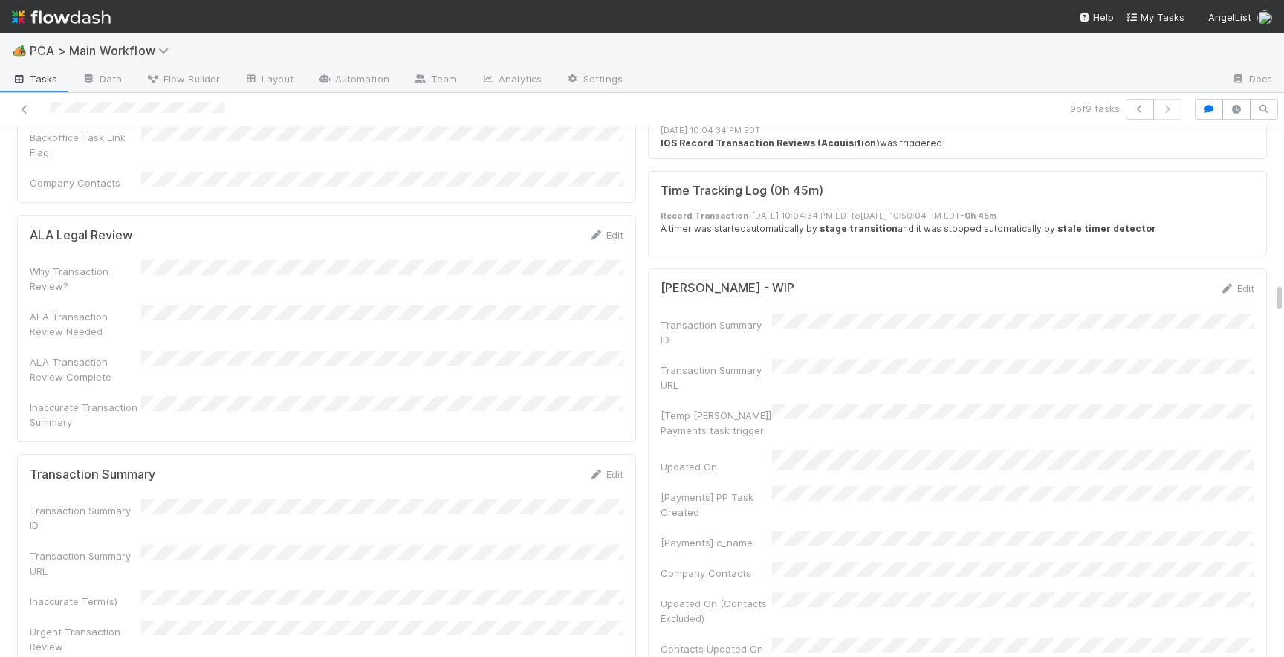
scroll to position [2684, 0]
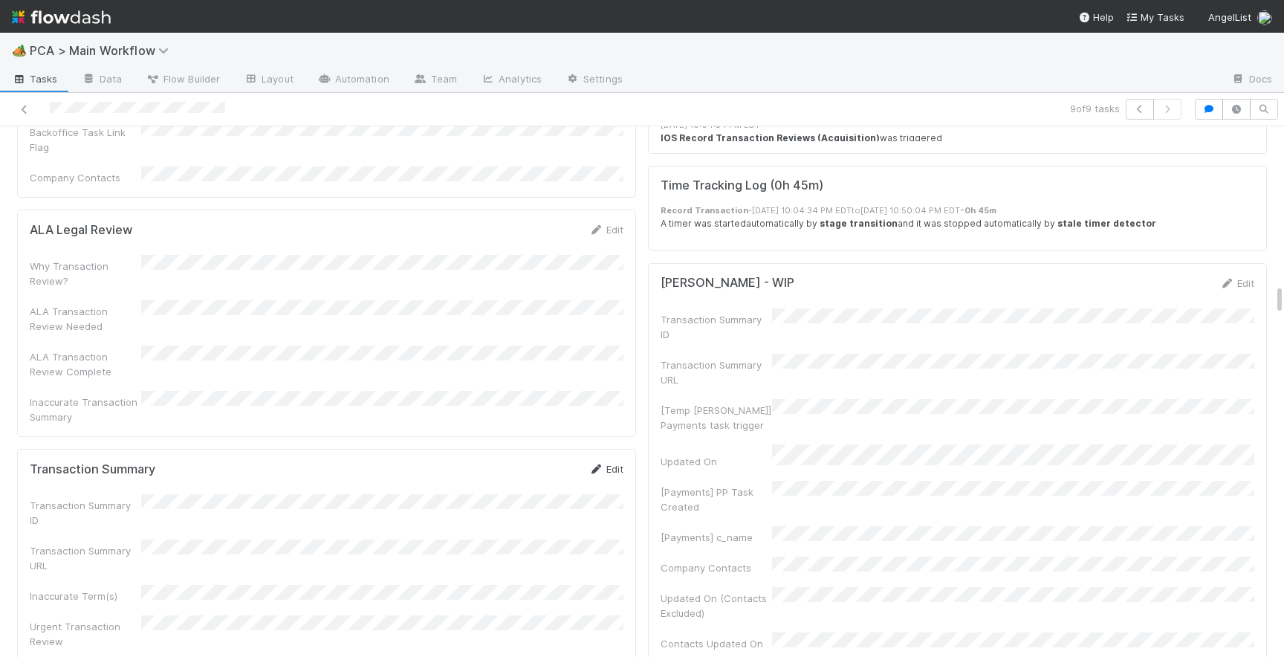
click at [607, 463] on link "Edit" at bounding box center [606, 469] width 35 height 12
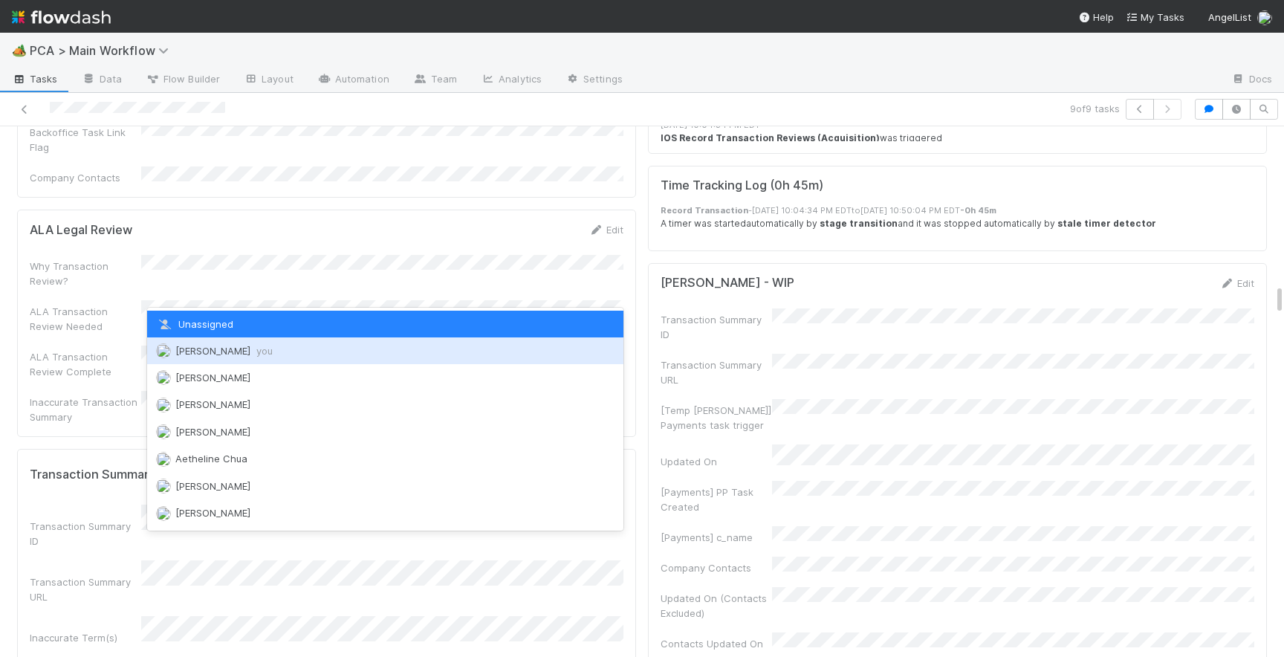
click at [256, 355] on span "you" at bounding box center [264, 351] width 16 height 12
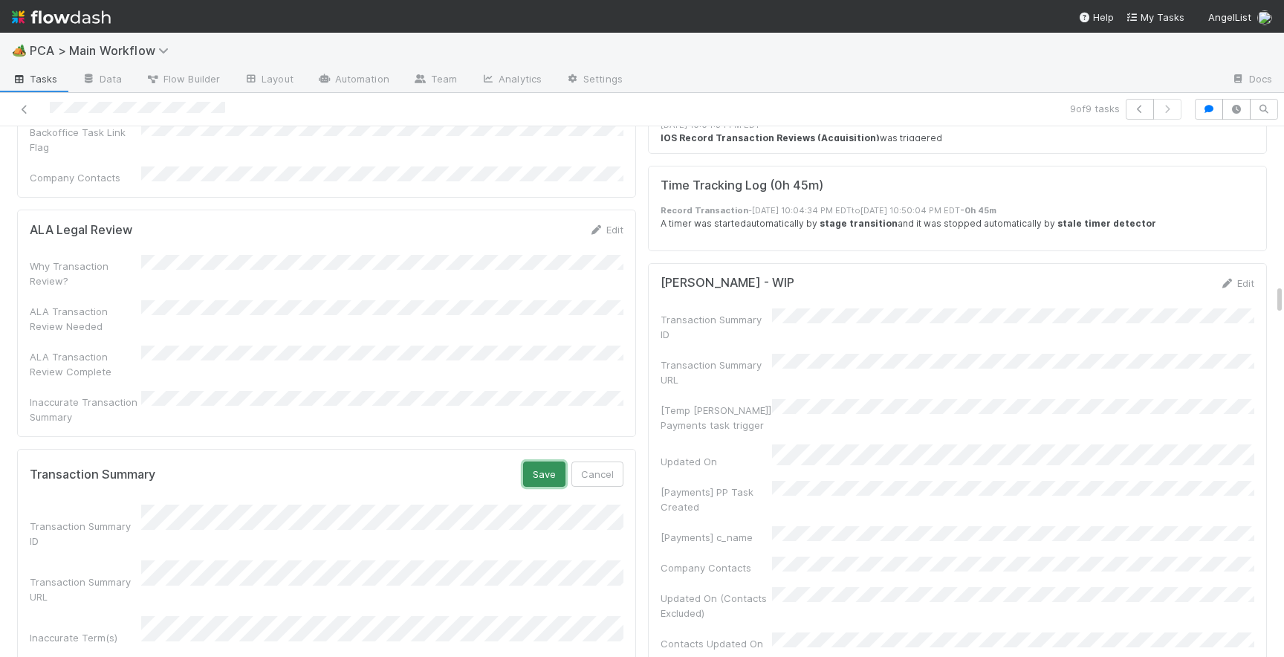
click at [546, 462] on button "Save" at bounding box center [544, 474] width 42 height 25
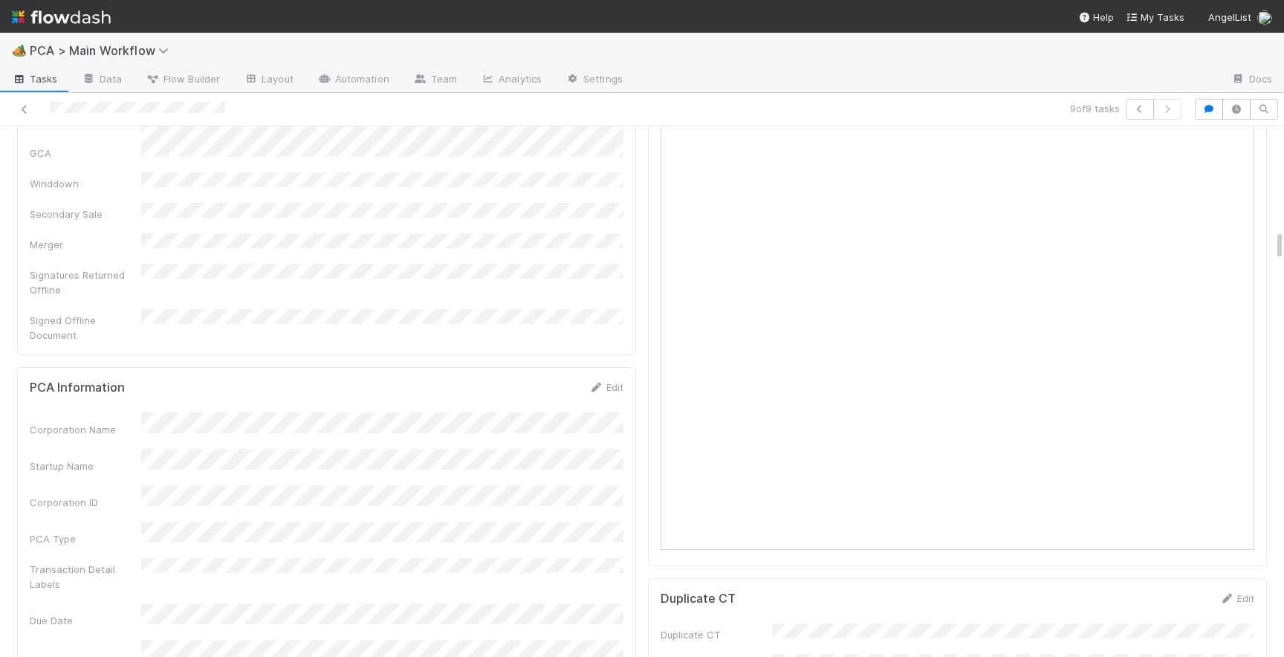
scroll to position [1782, 0]
